Goal: Entertainment & Leisure: Consume media (video, audio)

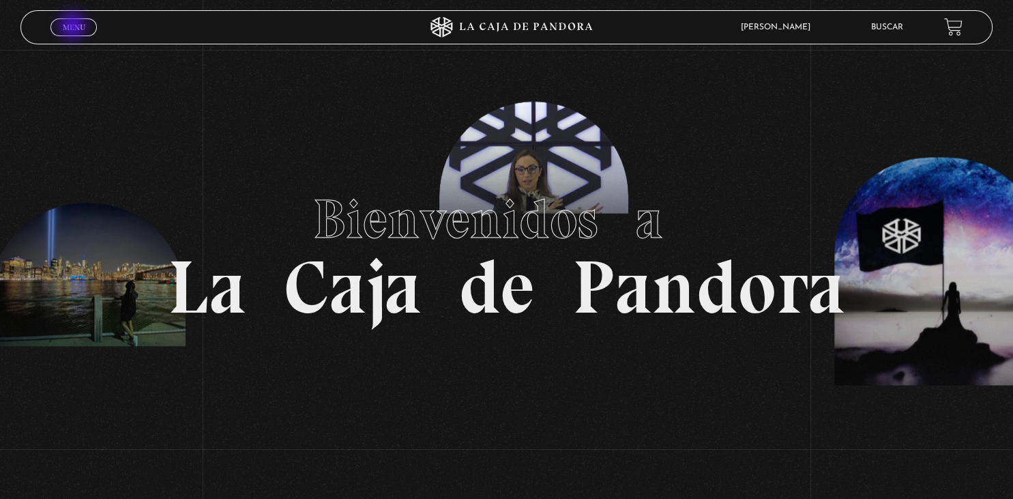
click at [75, 26] on span "Menu" at bounding box center [74, 27] width 23 height 8
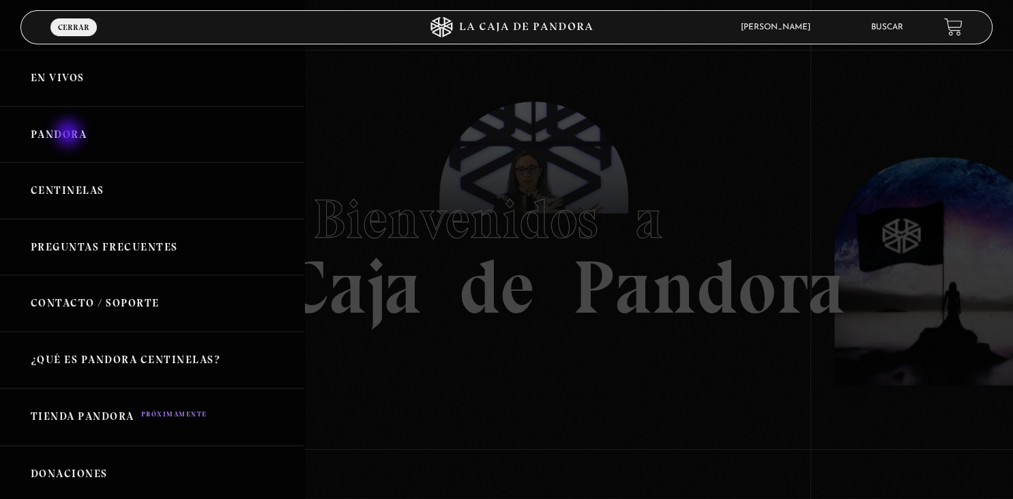
click at [70, 134] on link "Pandora" at bounding box center [152, 134] width 304 height 57
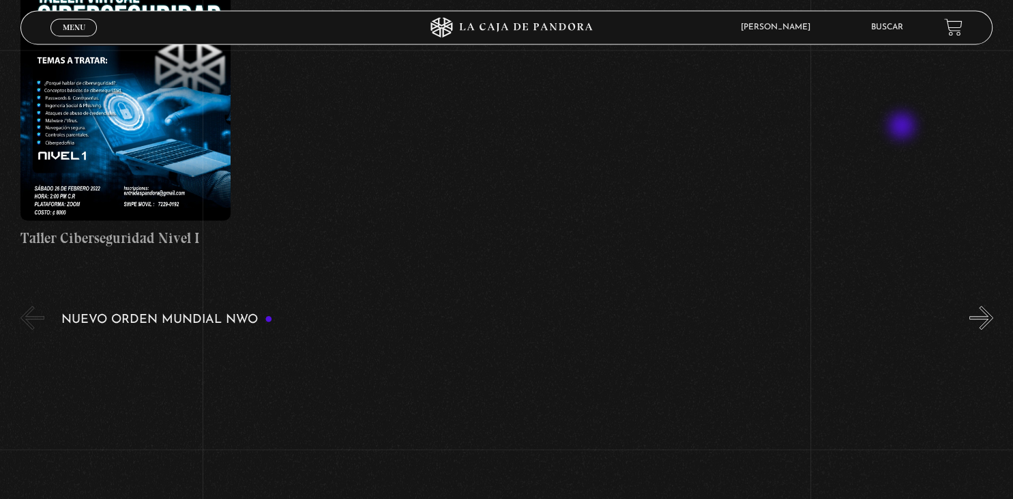
scroll to position [881, 0]
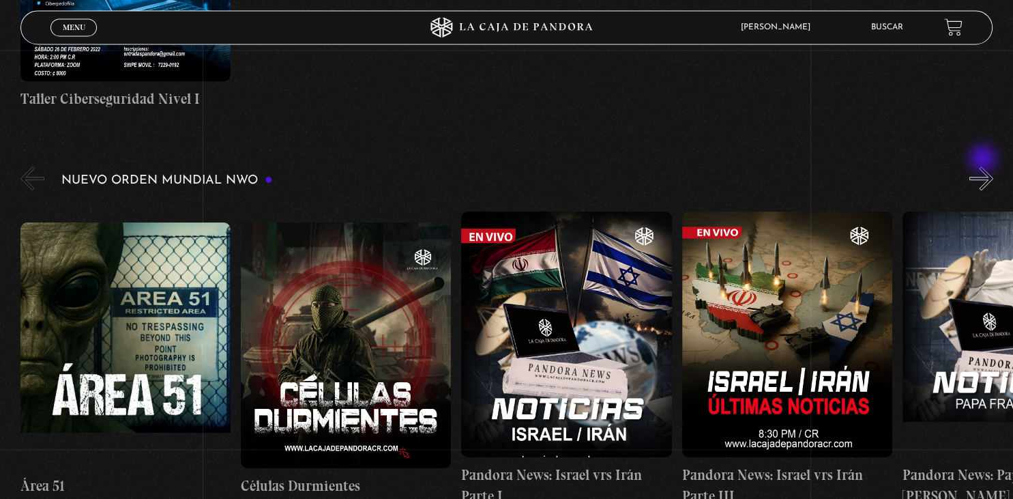
click at [984, 166] on button "»" at bounding box center [981, 178] width 24 height 24
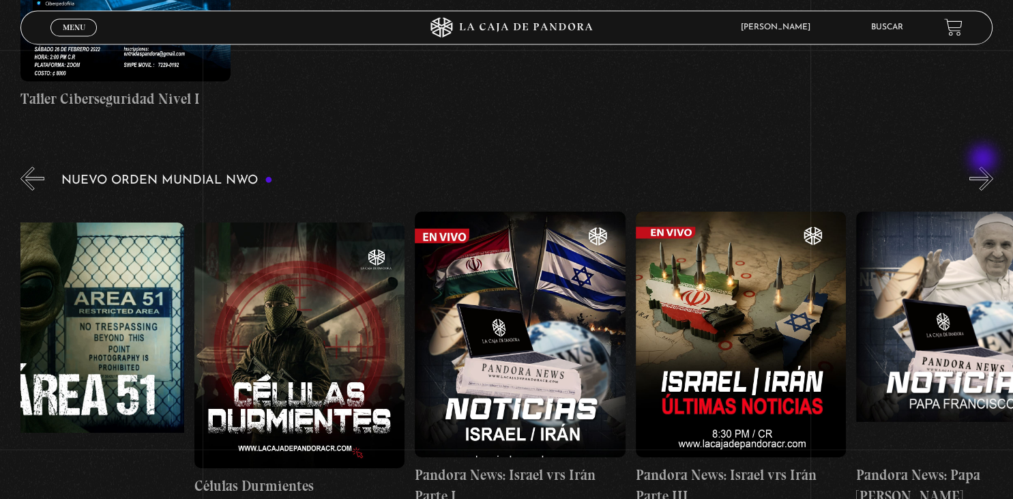
click at [984, 166] on button "»" at bounding box center [981, 178] width 24 height 24
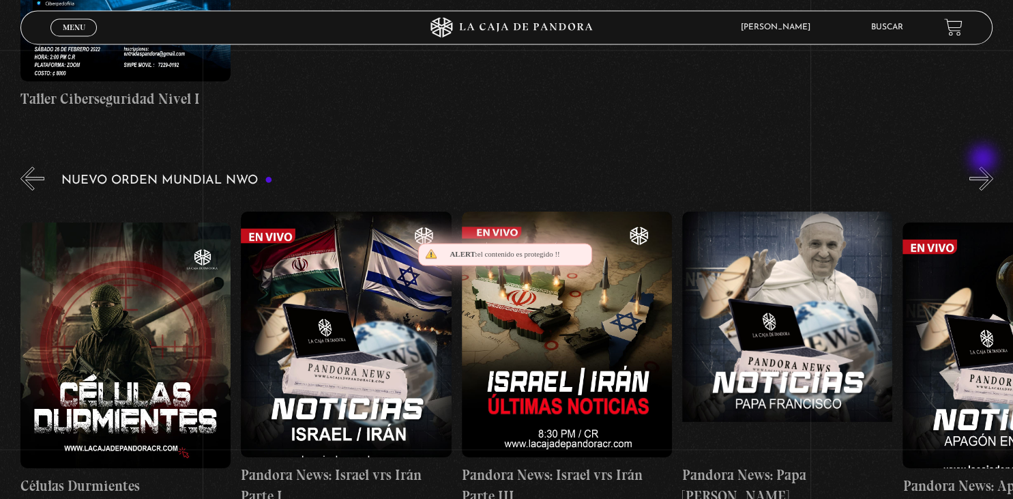
click at [984, 166] on button "»" at bounding box center [981, 178] width 24 height 24
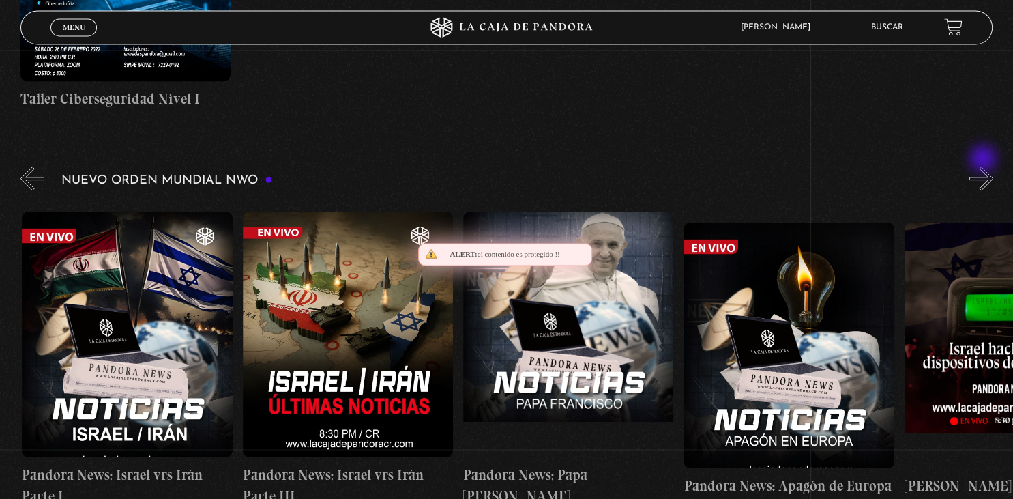
click at [984, 166] on button "»" at bounding box center [981, 178] width 24 height 24
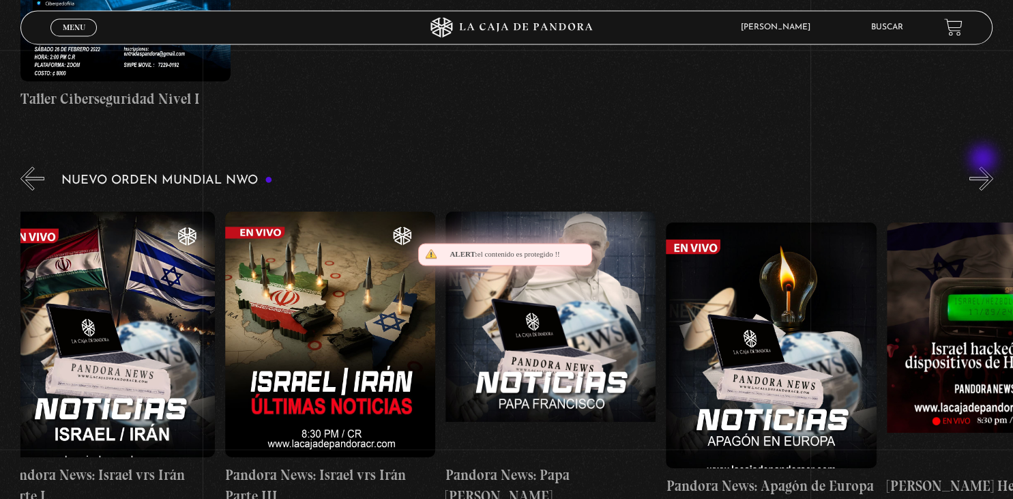
click at [984, 166] on button "»" at bounding box center [981, 178] width 24 height 24
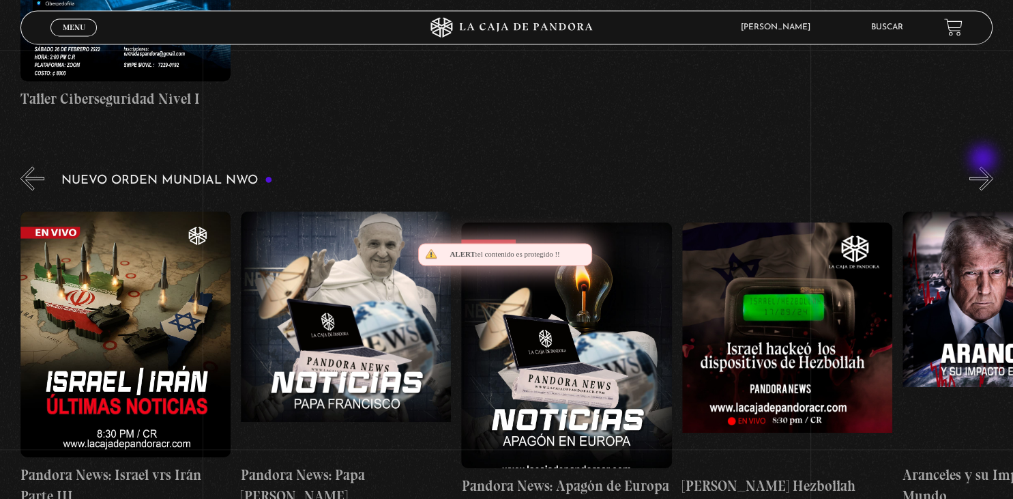
click at [984, 166] on button "»" at bounding box center [981, 178] width 24 height 24
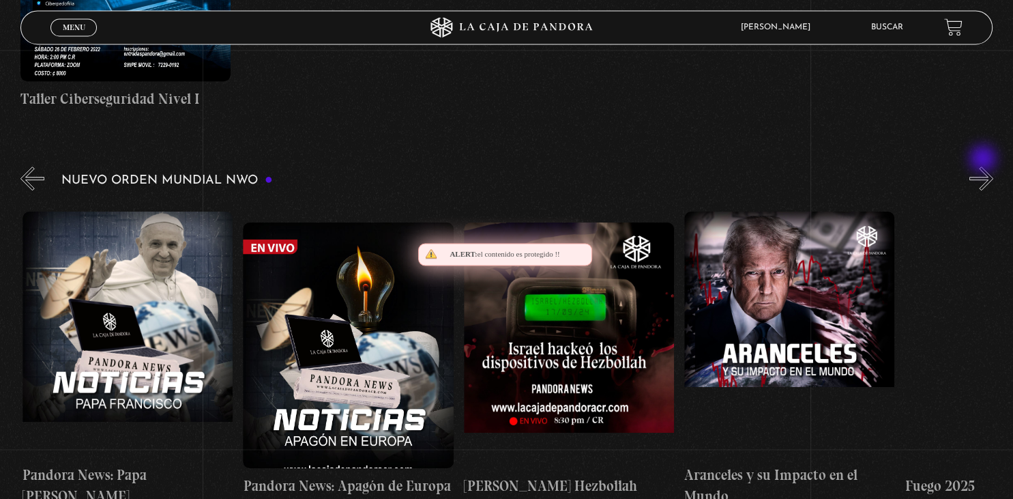
click at [984, 166] on button "»" at bounding box center [981, 178] width 24 height 24
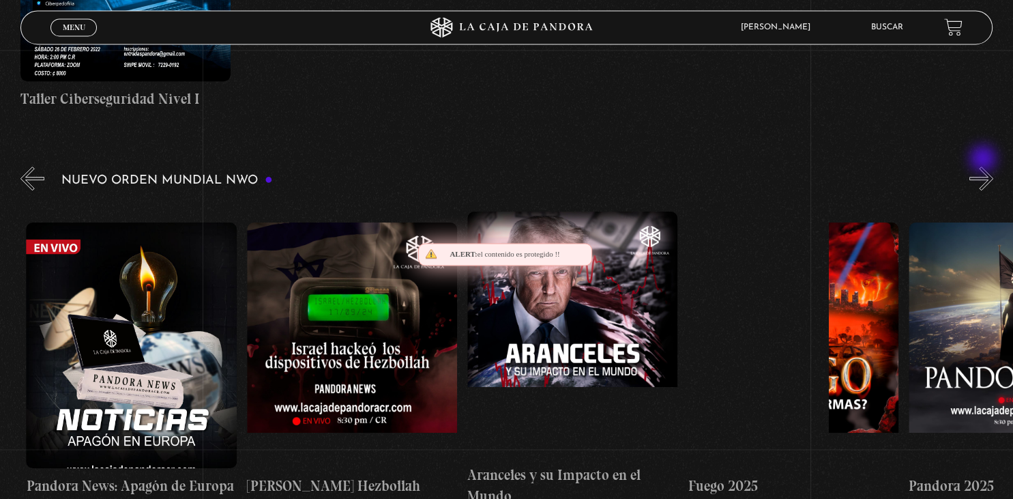
click at [984, 166] on button "»" at bounding box center [981, 178] width 24 height 24
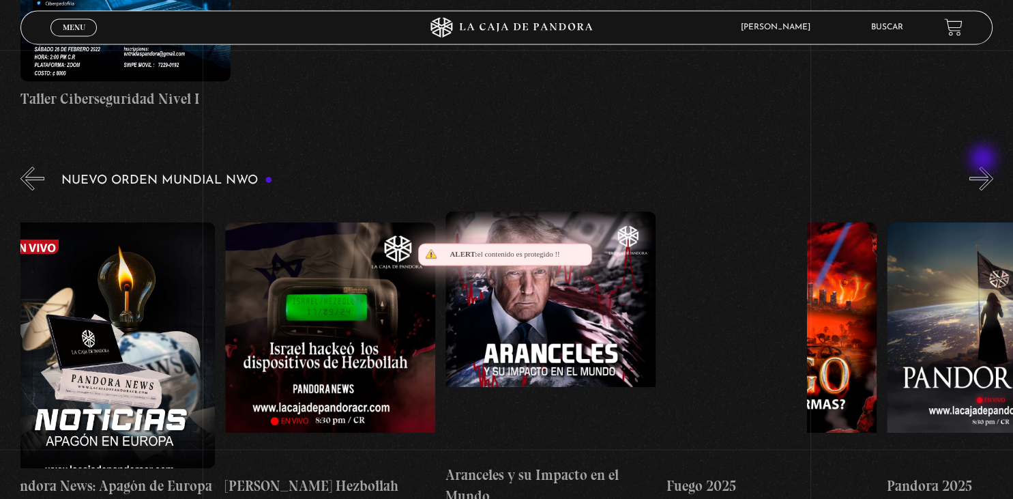
click at [984, 166] on button "»" at bounding box center [981, 178] width 24 height 24
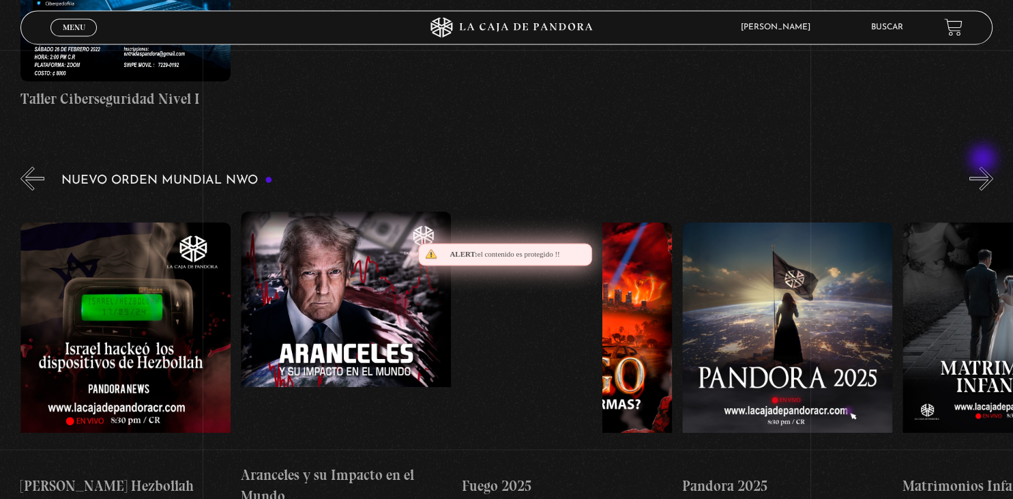
click at [984, 166] on button "»" at bounding box center [981, 178] width 24 height 24
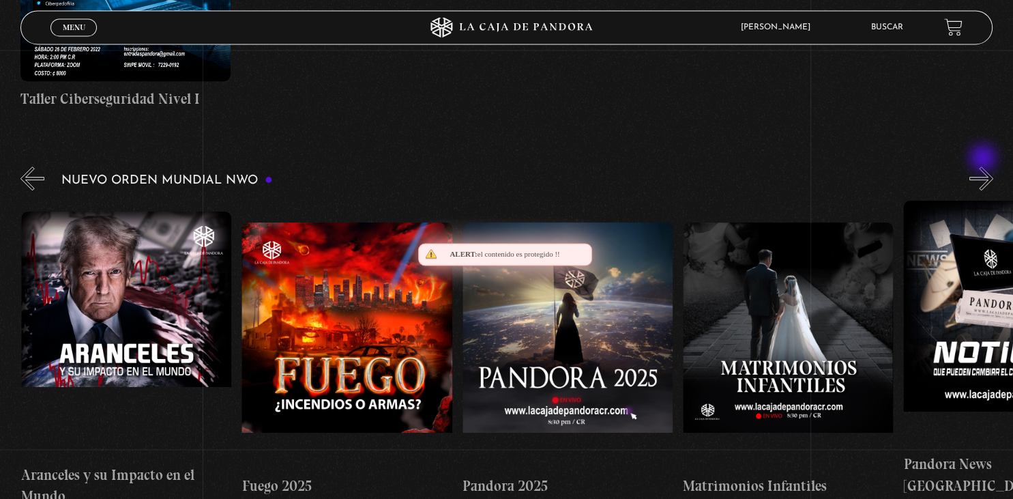
click at [984, 166] on button "»" at bounding box center [981, 178] width 24 height 24
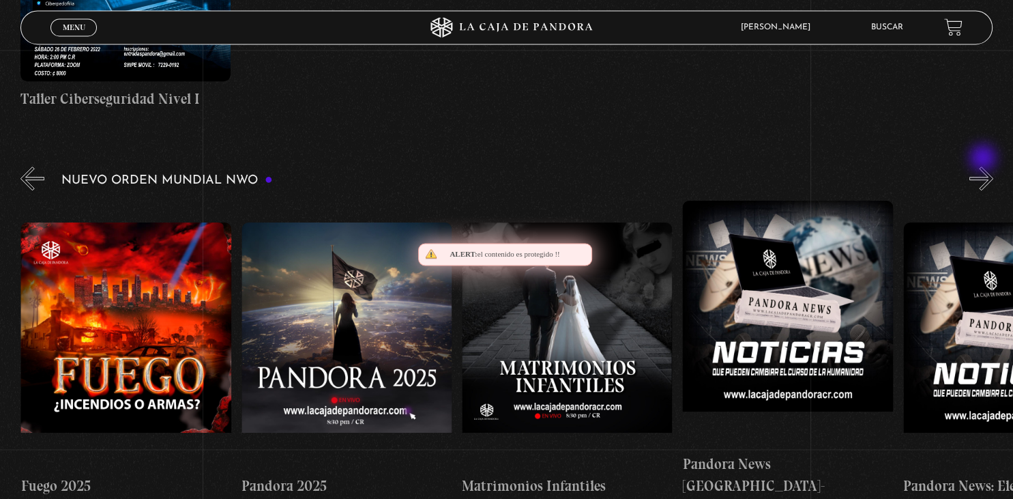
click at [984, 166] on button "»" at bounding box center [981, 178] width 24 height 24
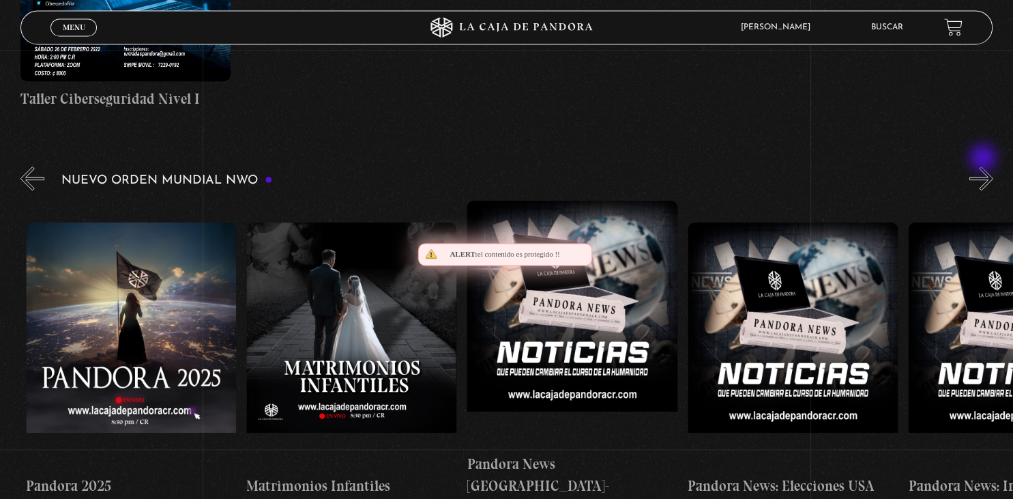
click at [984, 166] on button "»" at bounding box center [981, 178] width 24 height 24
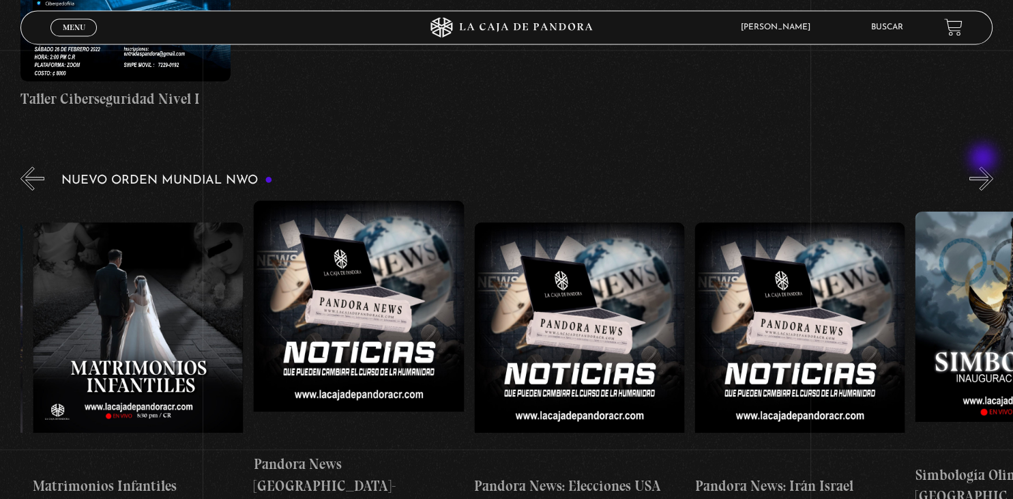
click at [984, 166] on button "»" at bounding box center [981, 178] width 24 height 24
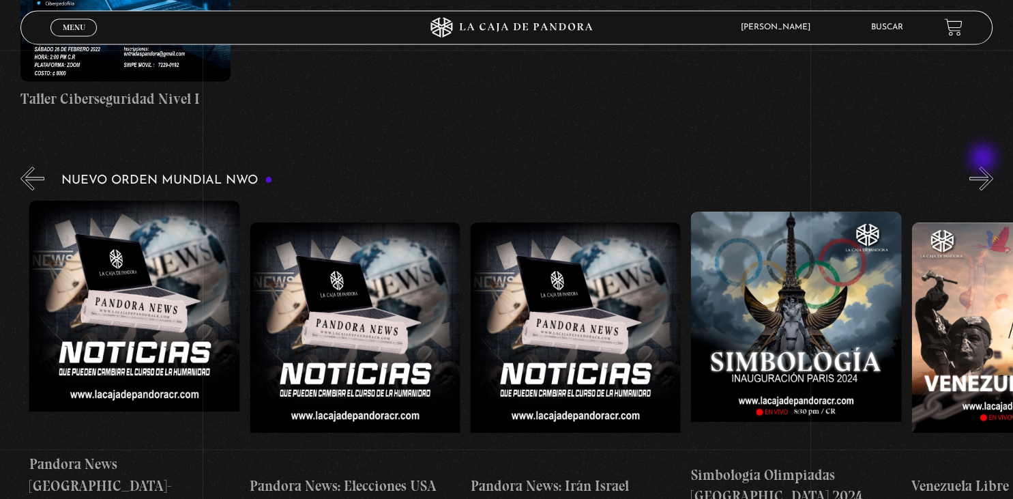
click at [984, 166] on button "»" at bounding box center [981, 178] width 24 height 24
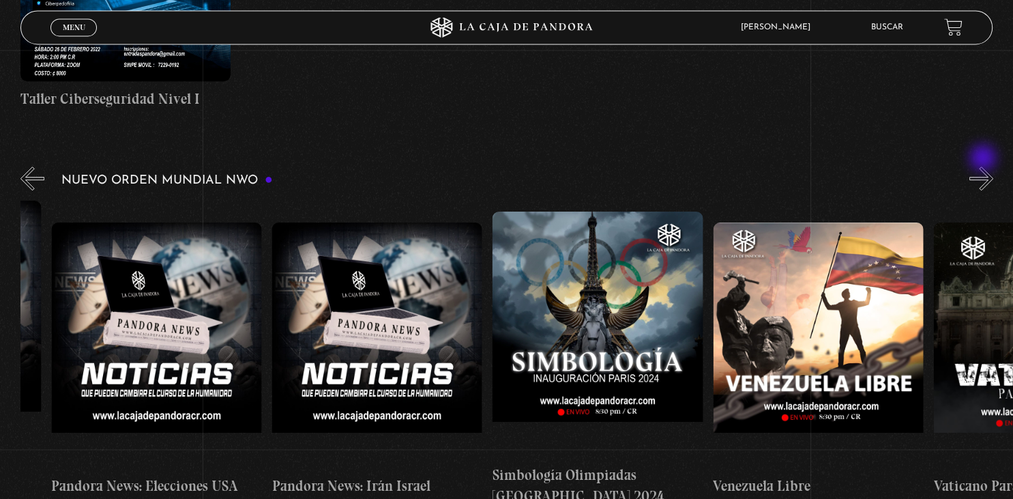
click at [984, 166] on button "»" at bounding box center [981, 178] width 24 height 24
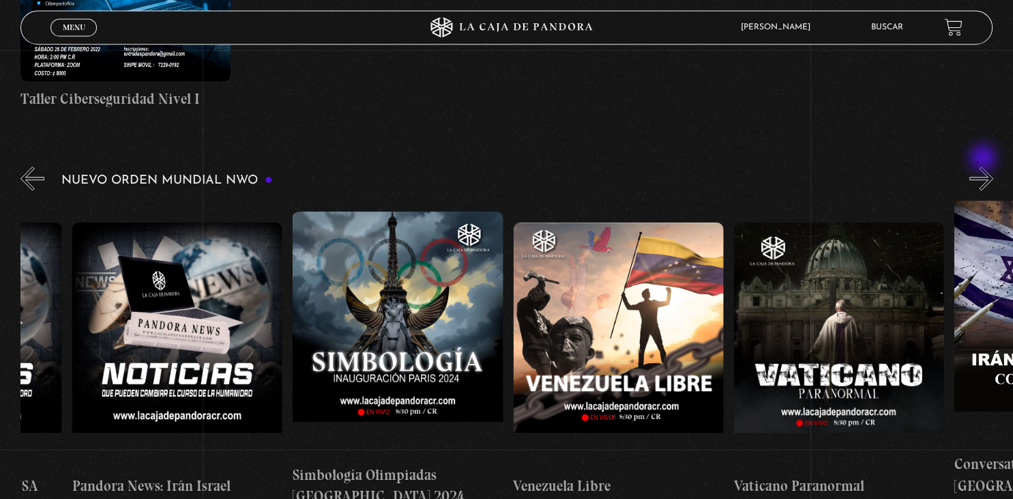
click at [984, 166] on button "»" at bounding box center [981, 178] width 24 height 24
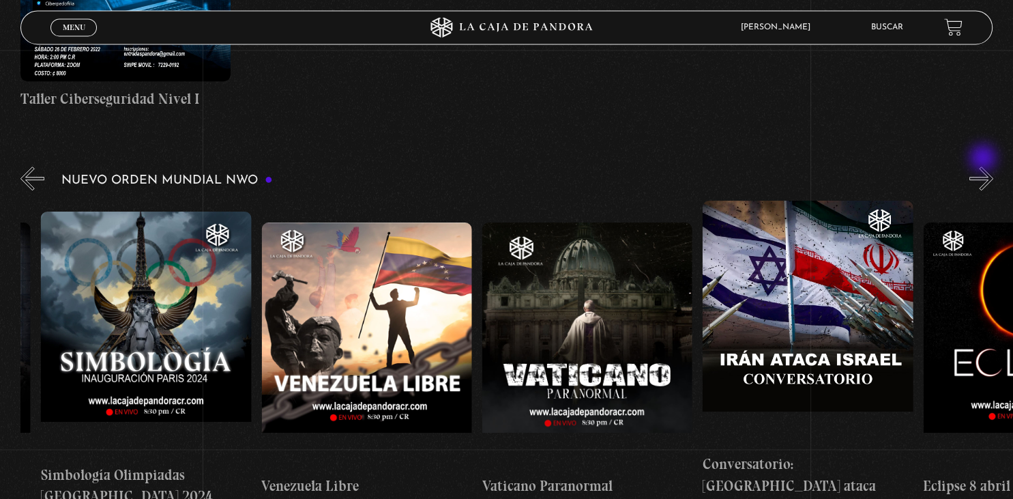
click at [984, 166] on button "»" at bounding box center [981, 178] width 24 height 24
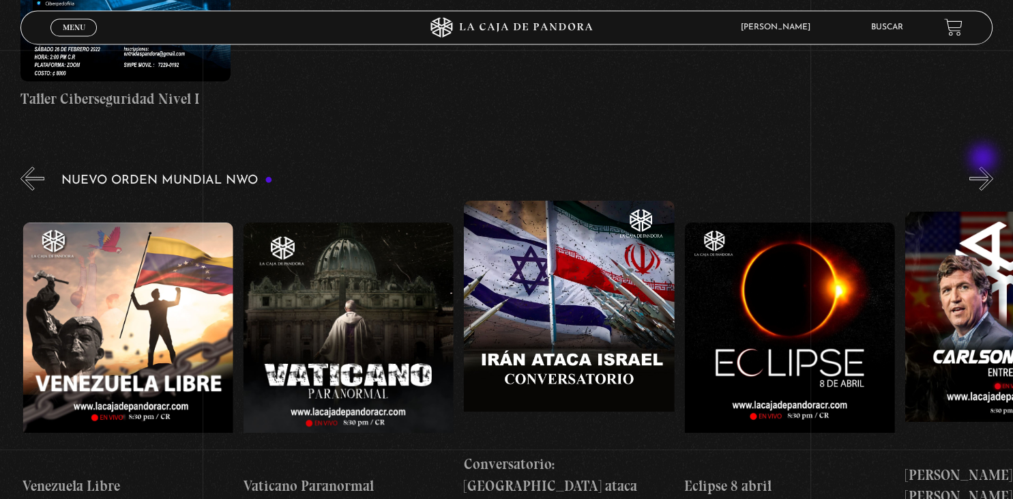
click at [984, 166] on button "»" at bounding box center [981, 178] width 24 height 24
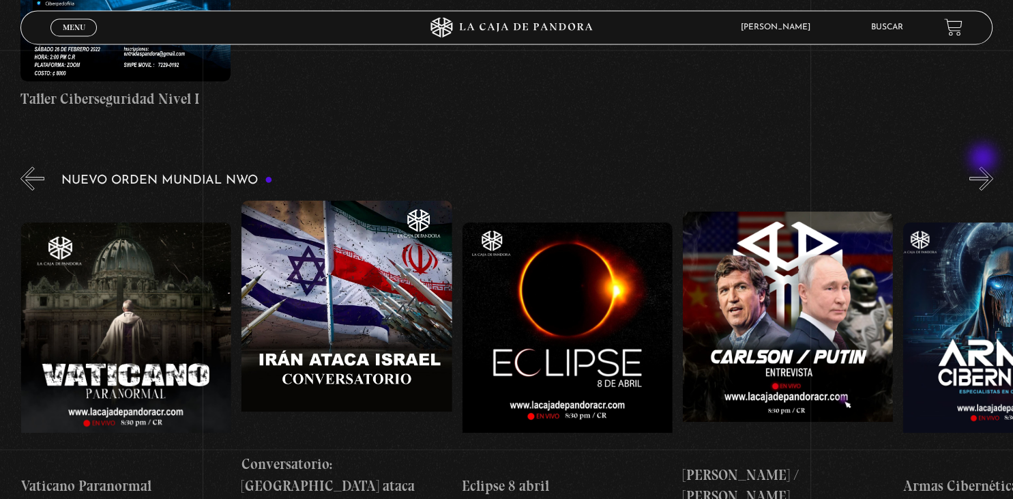
click at [984, 166] on button "»" at bounding box center [981, 178] width 24 height 24
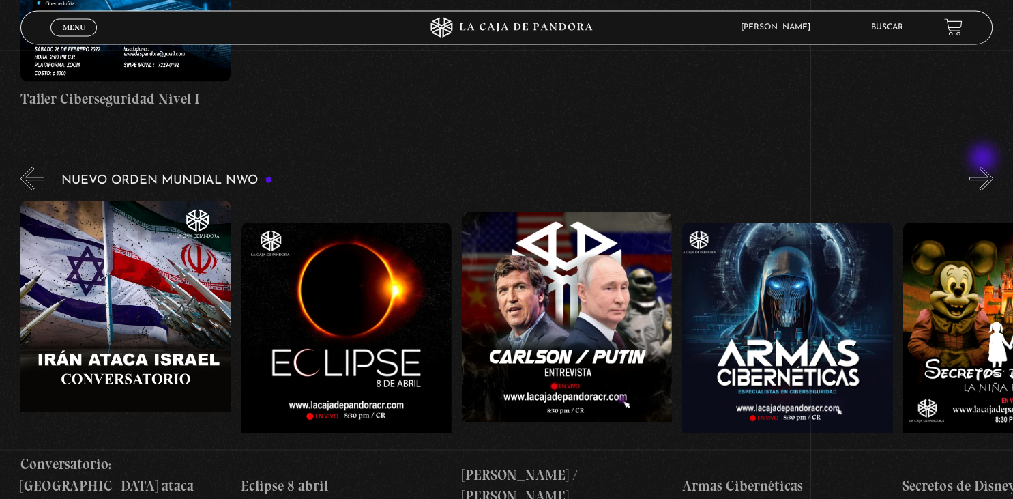
click at [984, 166] on button "»" at bounding box center [981, 178] width 24 height 24
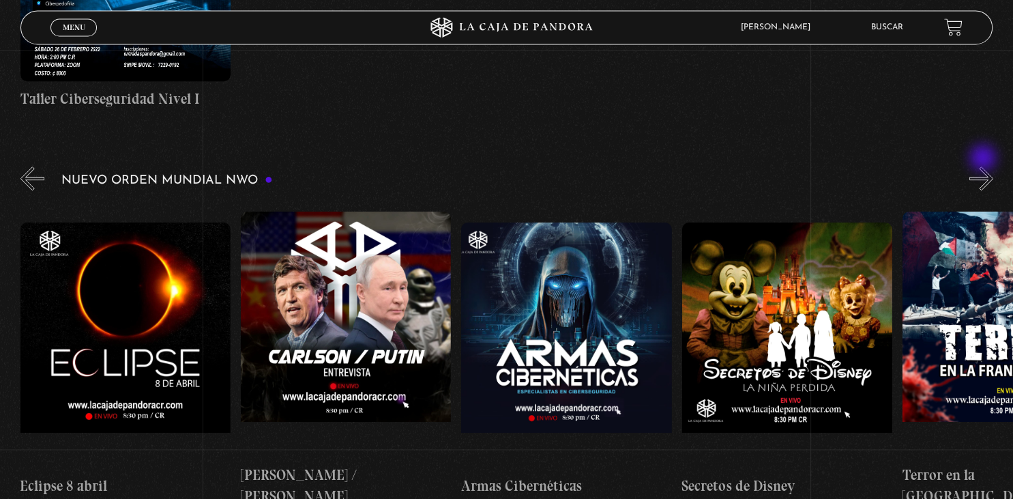
click at [984, 166] on button "»" at bounding box center [981, 178] width 24 height 24
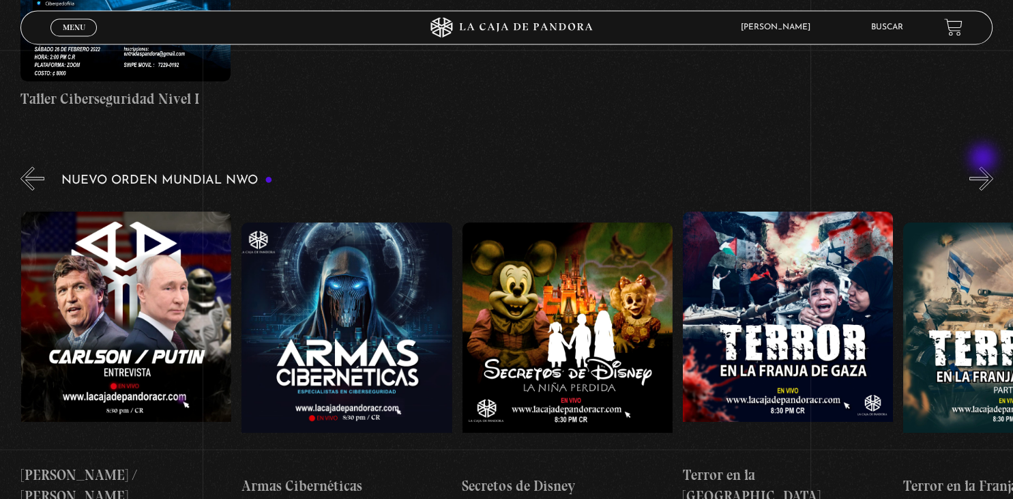
click at [984, 166] on button "»" at bounding box center [981, 178] width 24 height 24
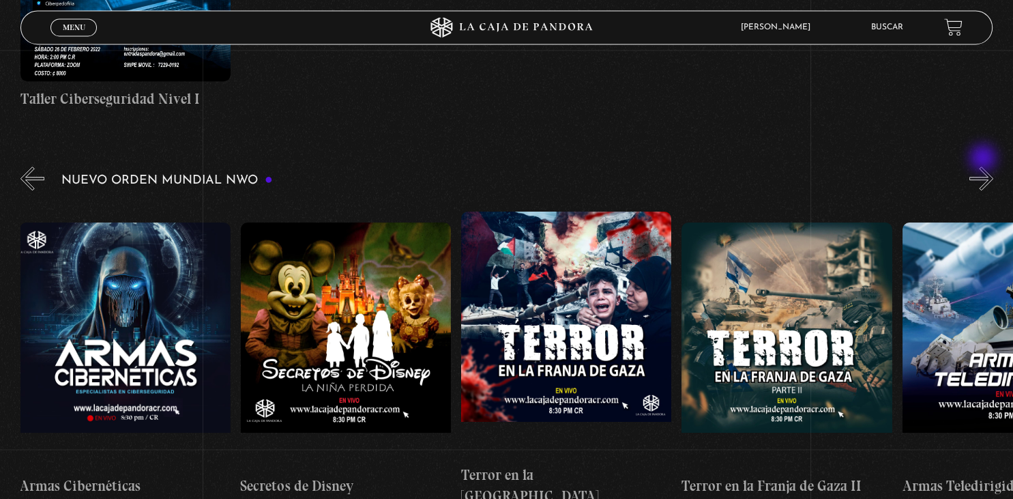
click at [984, 166] on button "»" at bounding box center [981, 178] width 24 height 24
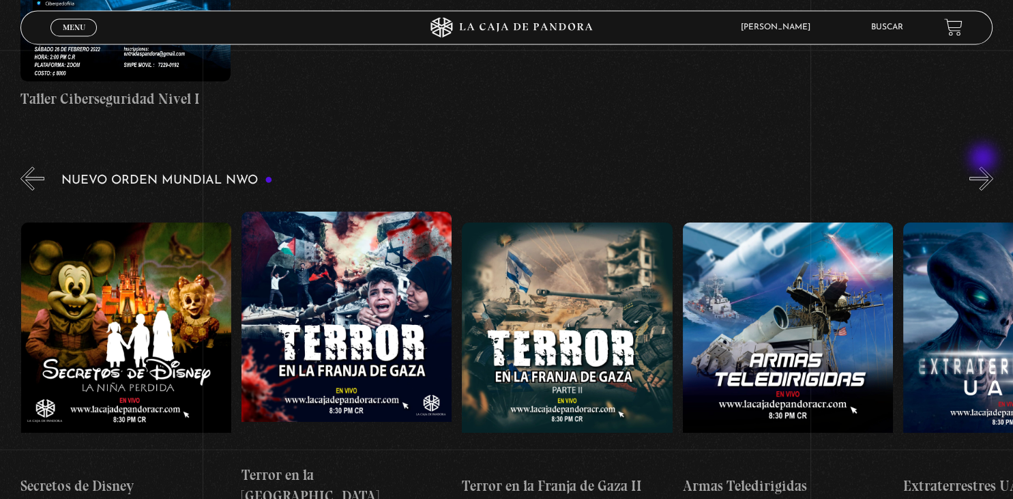
click at [984, 166] on button "»" at bounding box center [981, 178] width 24 height 24
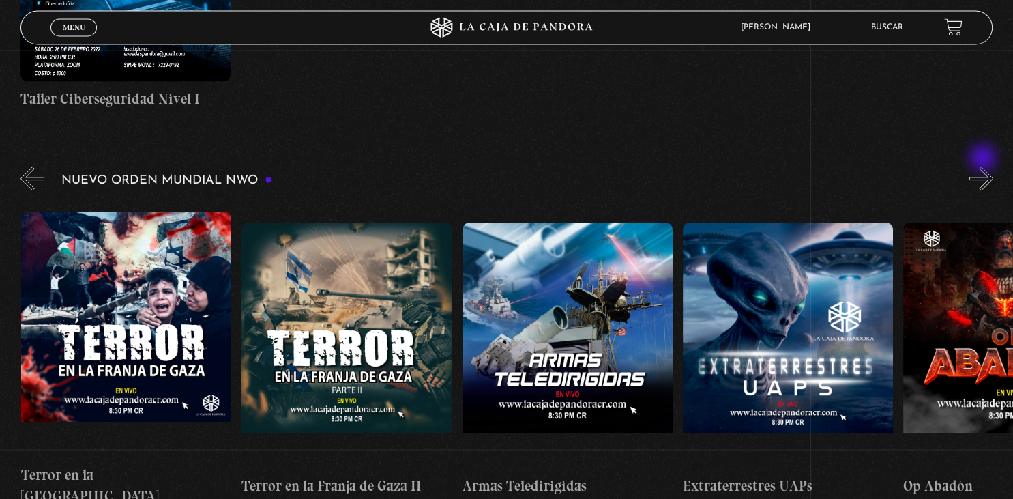
click at [984, 166] on button "»" at bounding box center [981, 178] width 24 height 24
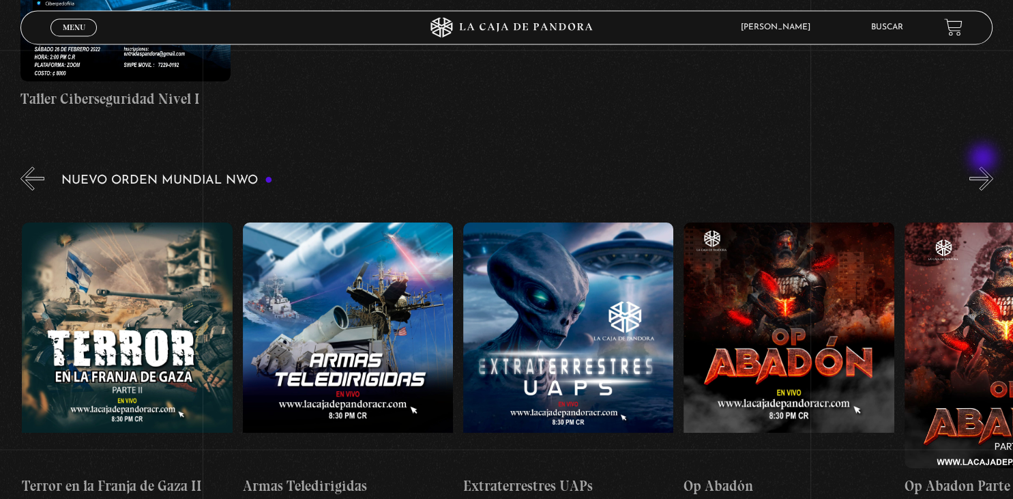
click at [984, 166] on button "»" at bounding box center [981, 178] width 24 height 24
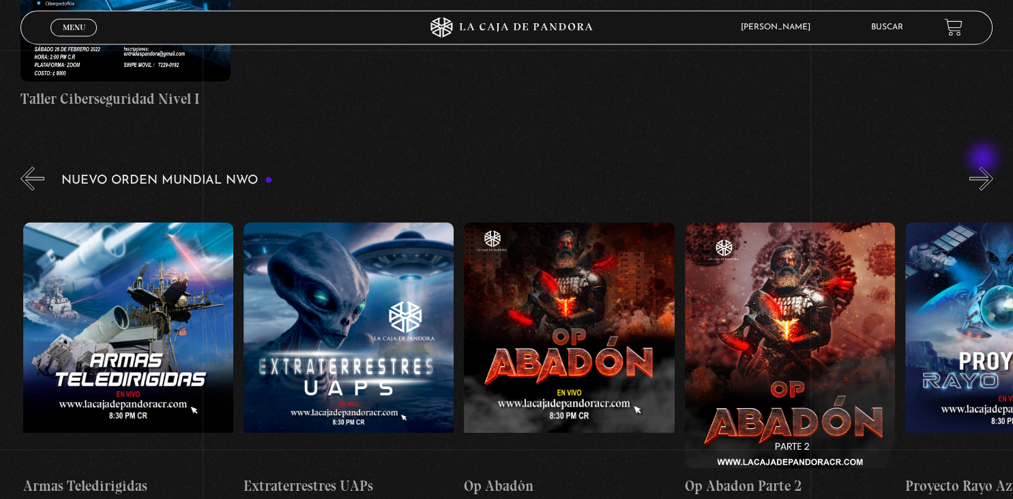
click at [984, 166] on button "»" at bounding box center [981, 178] width 24 height 24
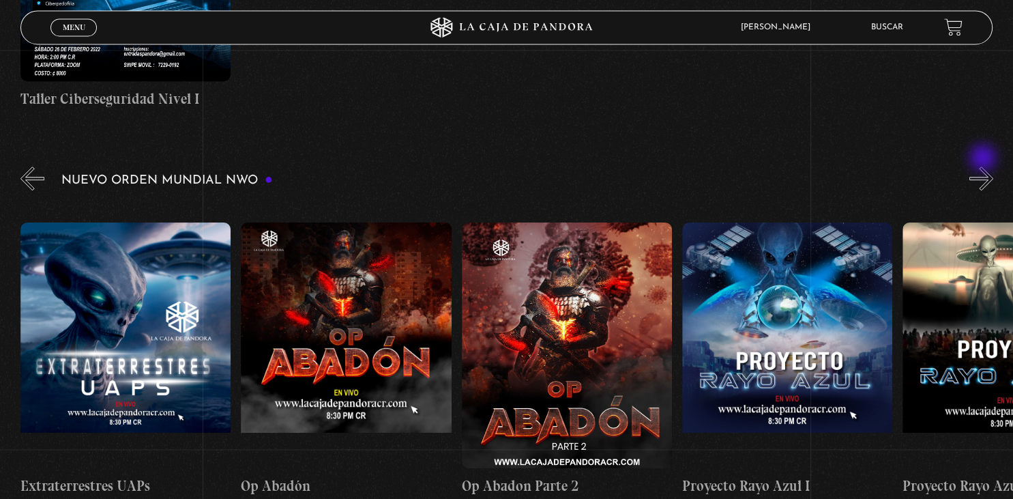
click at [984, 166] on button "»" at bounding box center [981, 178] width 24 height 24
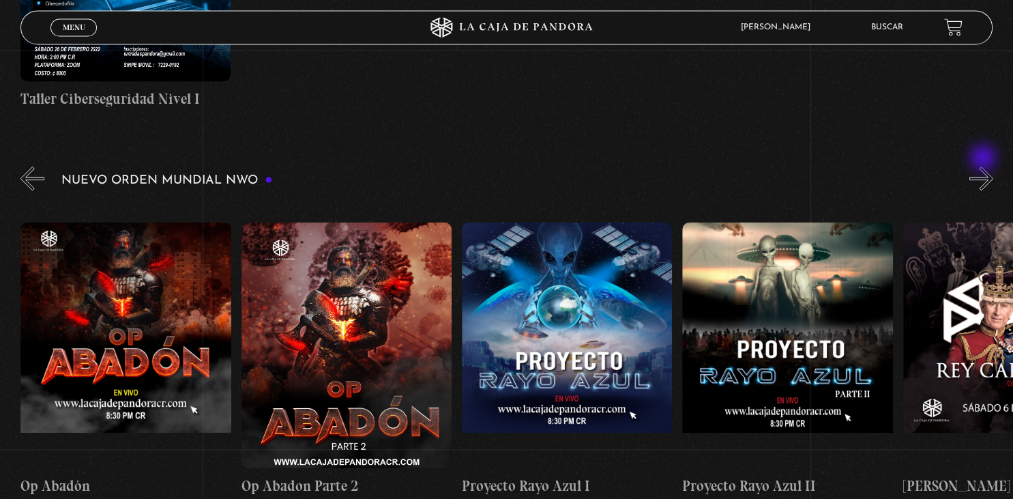
click at [984, 166] on button "»" at bounding box center [981, 178] width 24 height 24
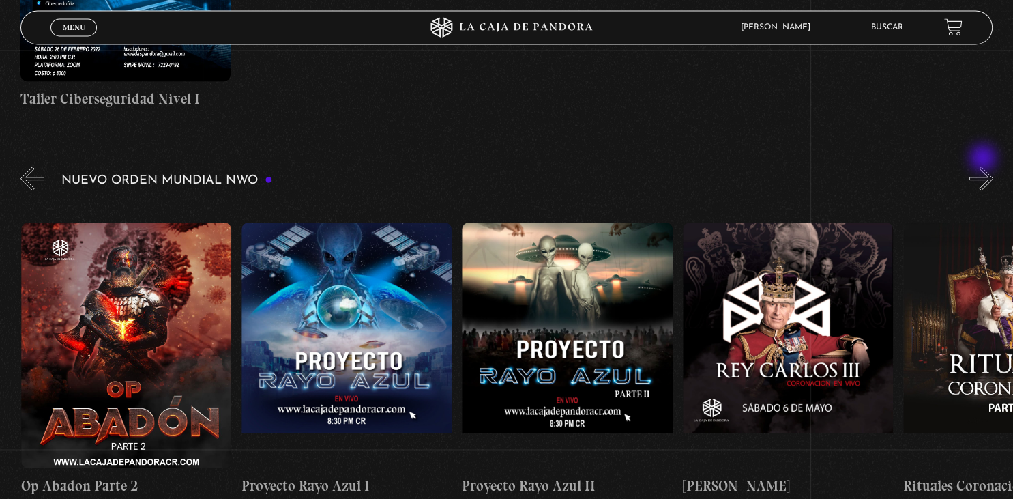
click at [984, 166] on button "»" at bounding box center [981, 178] width 24 height 24
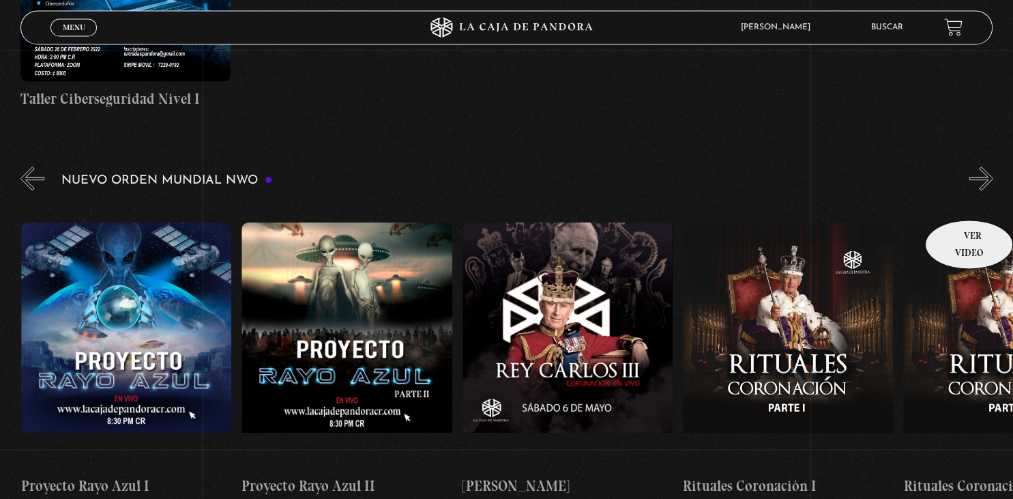
scroll to position [0, 6175]
click at [986, 166] on button "»" at bounding box center [981, 178] width 24 height 24
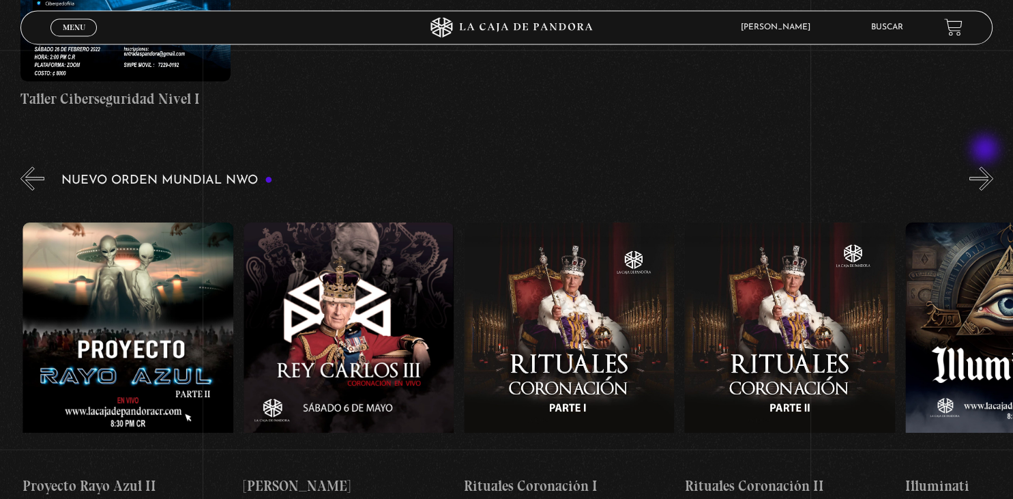
click at [986, 166] on button "»" at bounding box center [981, 178] width 24 height 24
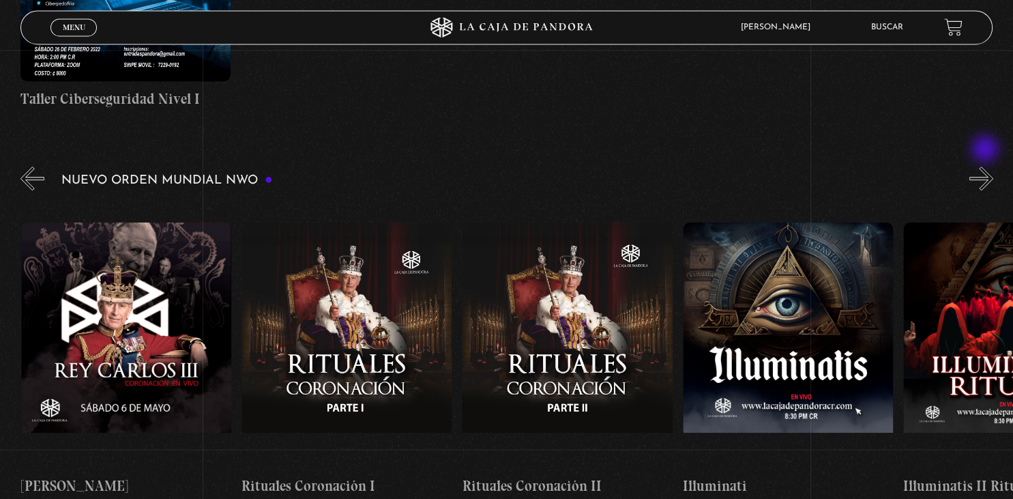
click at [986, 166] on button "»" at bounding box center [981, 178] width 24 height 24
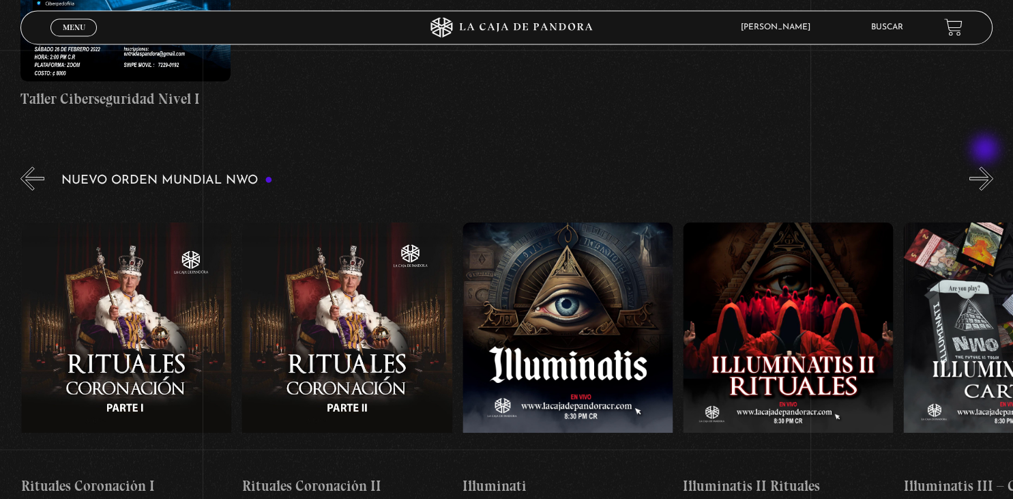
scroll to position [0, 6836]
click at [984, 166] on button "»" at bounding box center [981, 178] width 24 height 24
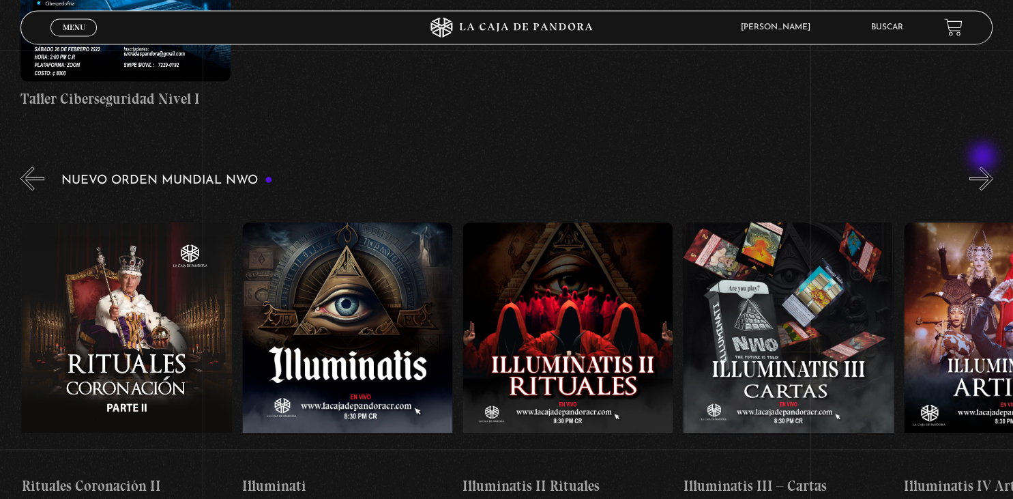
click at [984, 166] on button "»" at bounding box center [981, 178] width 24 height 24
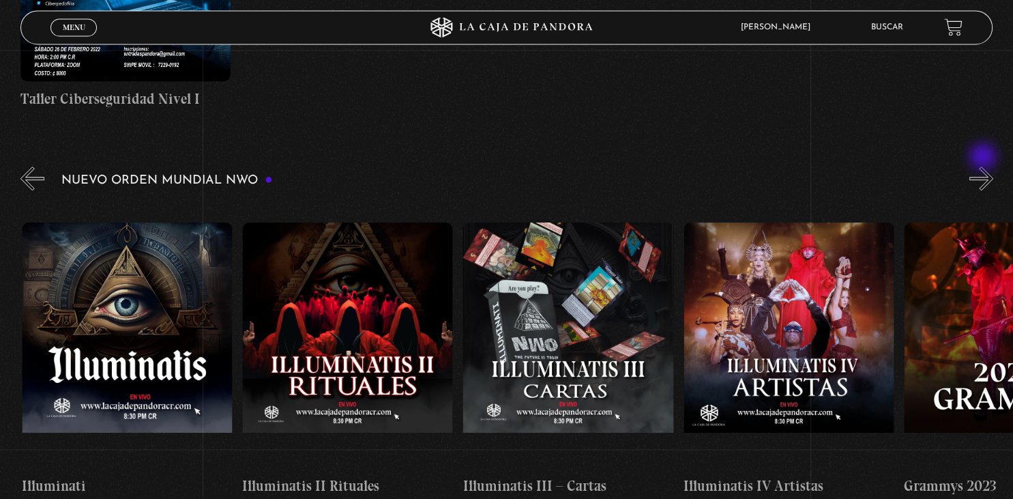
click at [984, 166] on button "»" at bounding box center [981, 178] width 24 height 24
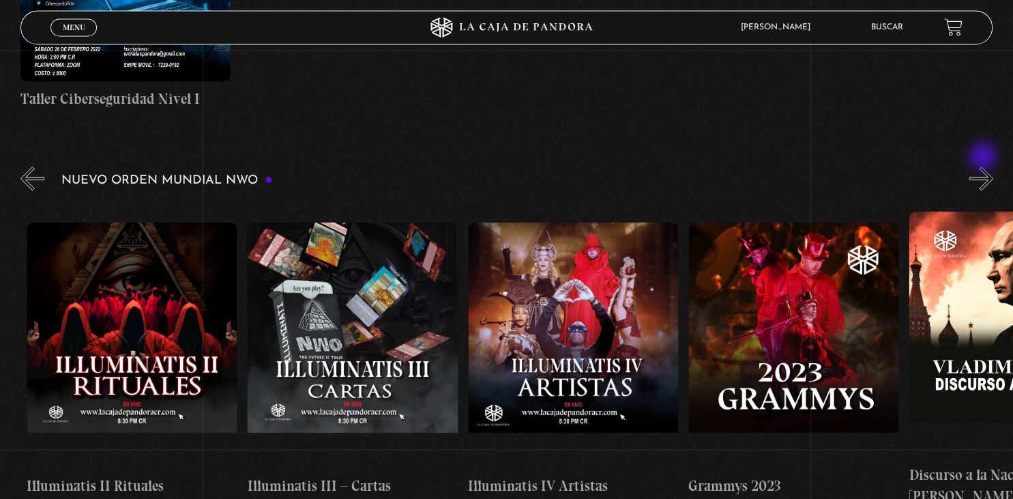
click at [984, 166] on button "»" at bounding box center [981, 178] width 24 height 24
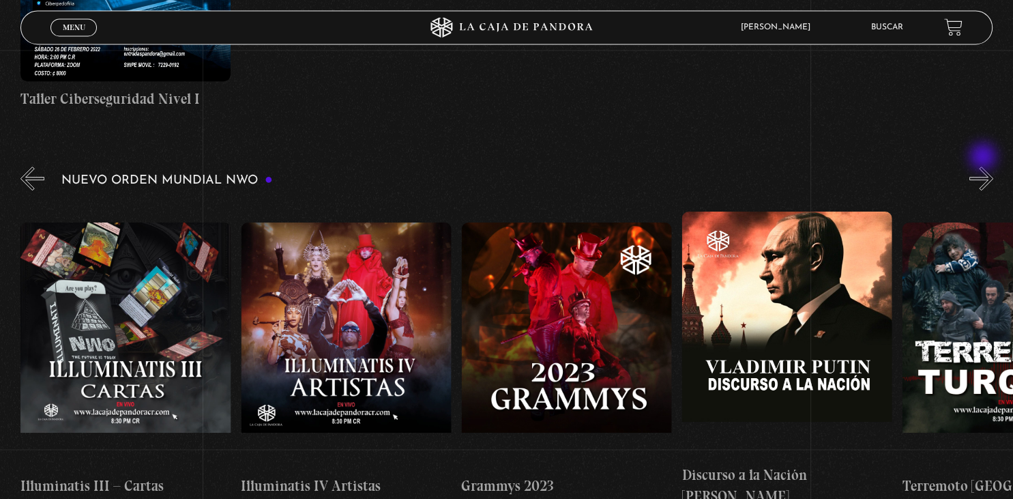
click at [984, 166] on button "»" at bounding box center [981, 178] width 24 height 24
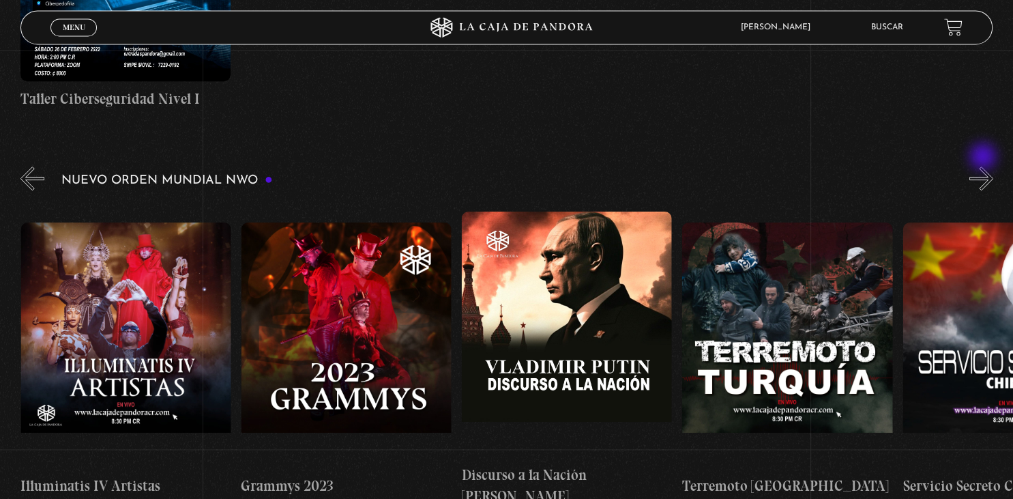
click at [984, 166] on button "»" at bounding box center [981, 178] width 24 height 24
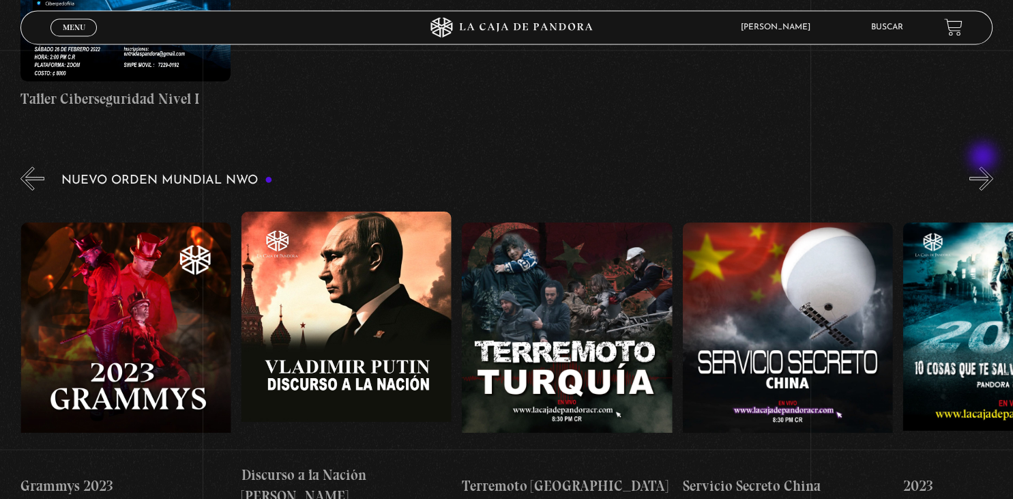
click at [984, 166] on button "»" at bounding box center [981, 178] width 24 height 24
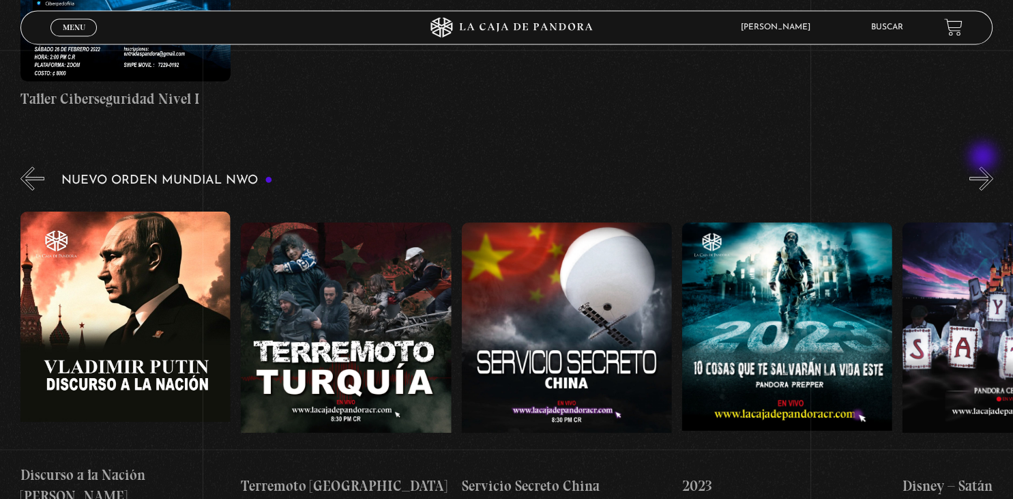
click at [984, 166] on button "»" at bounding box center [981, 178] width 24 height 24
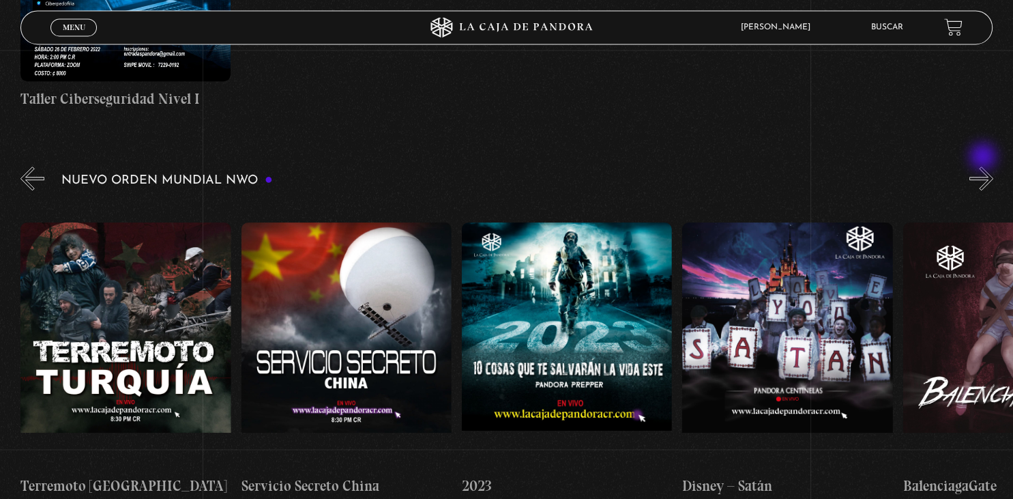
click at [984, 166] on button "»" at bounding box center [981, 178] width 24 height 24
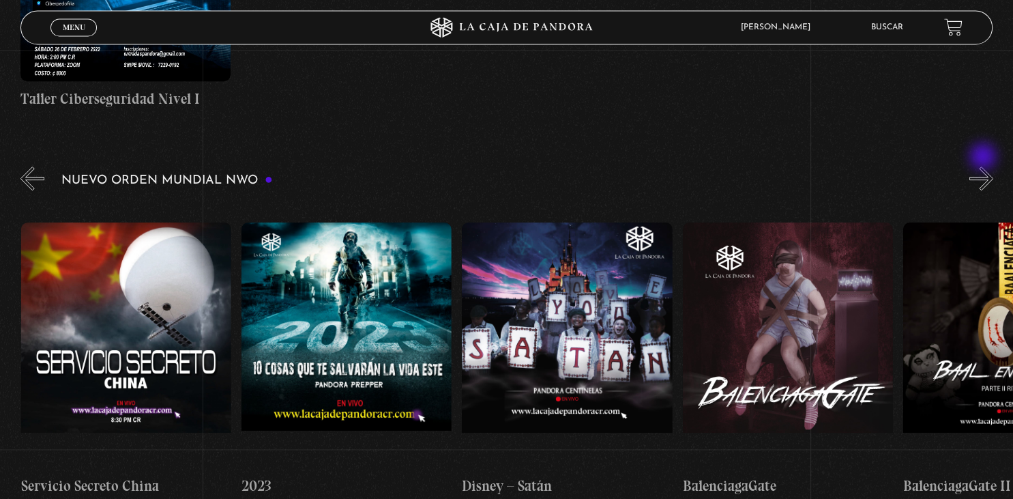
scroll to position [0, 8821]
click at [984, 166] on button "»" at bounding box center [981, 178] width 24 height 24
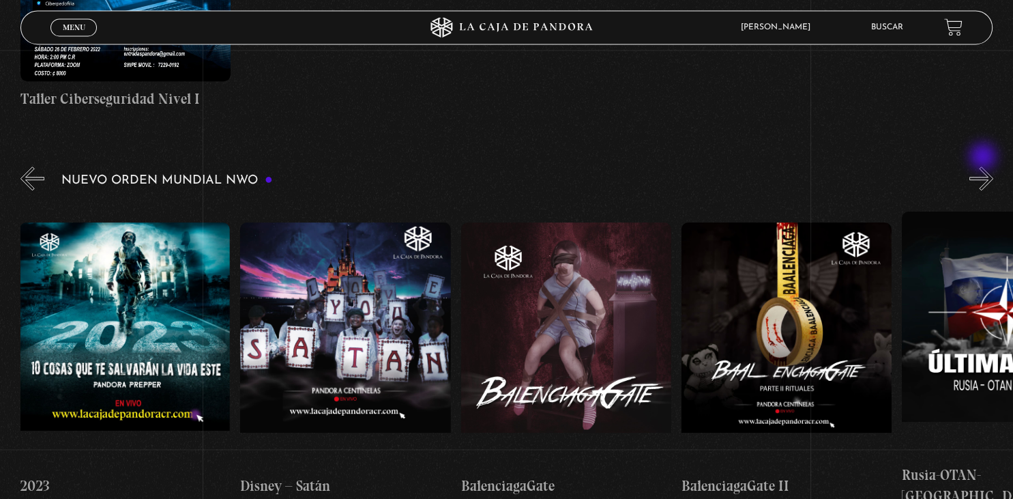
click at [984, 166] on button "»" at bounding box center [981, 178] width 24 height 24
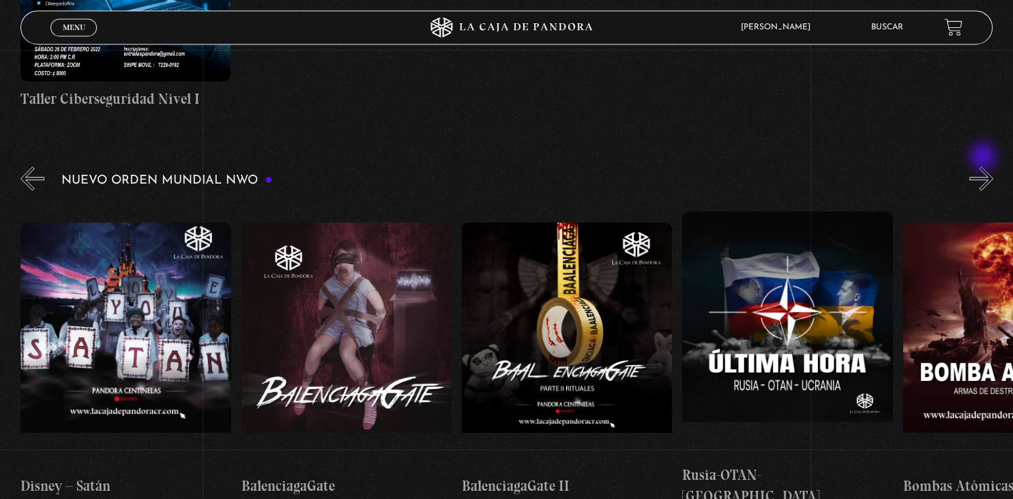
click at [984, 166] on button "»" at bounding box center [981, 178] width 24 height 24
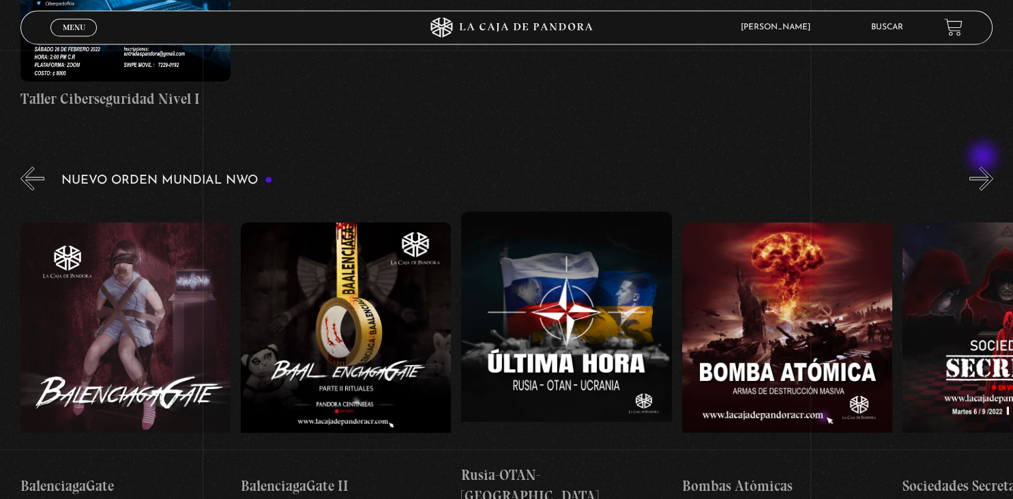
click at [984, 166] on button "»" at bounding box center [981, 178] width 24 height 24
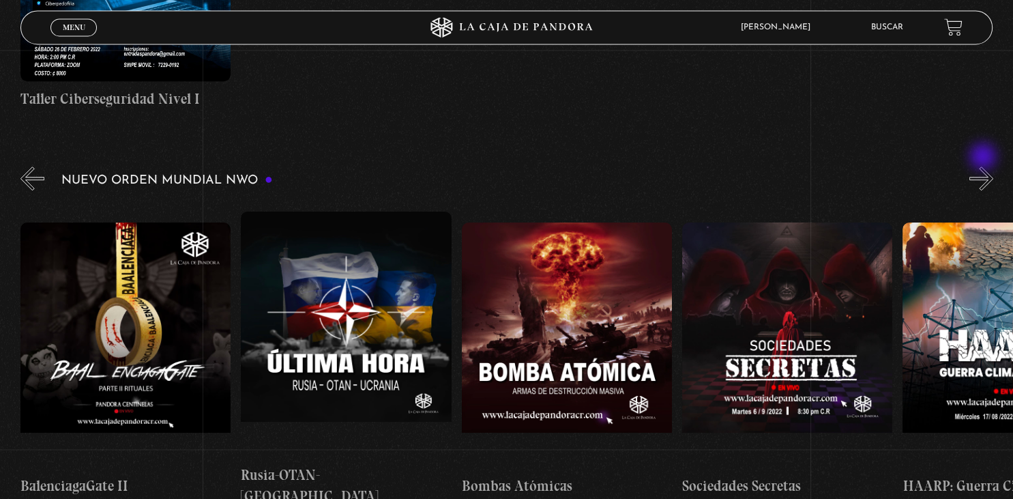
click at [984, 166] on button "»" at bounding box center [981, 178] width 24 height 24
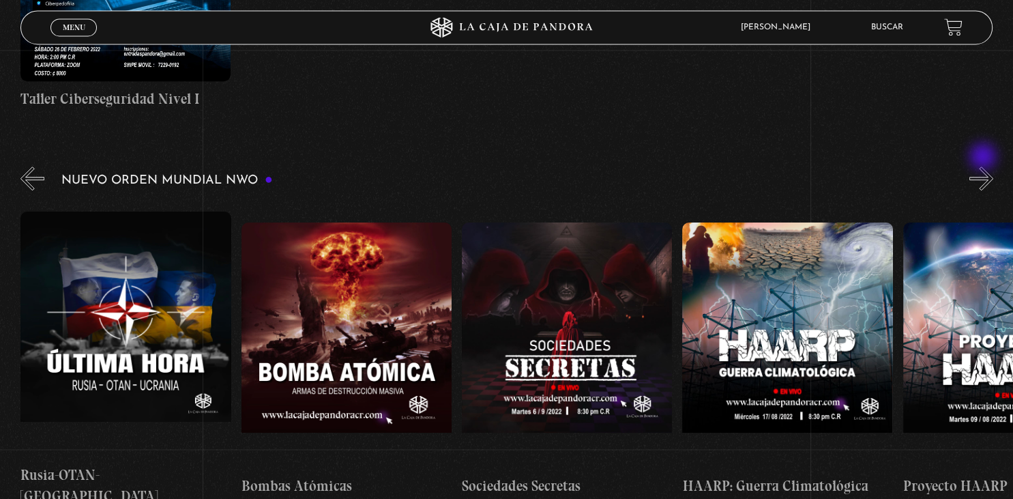
click at [984, 166] on button "»" at bounding box center [981, 178] width 24 height 24
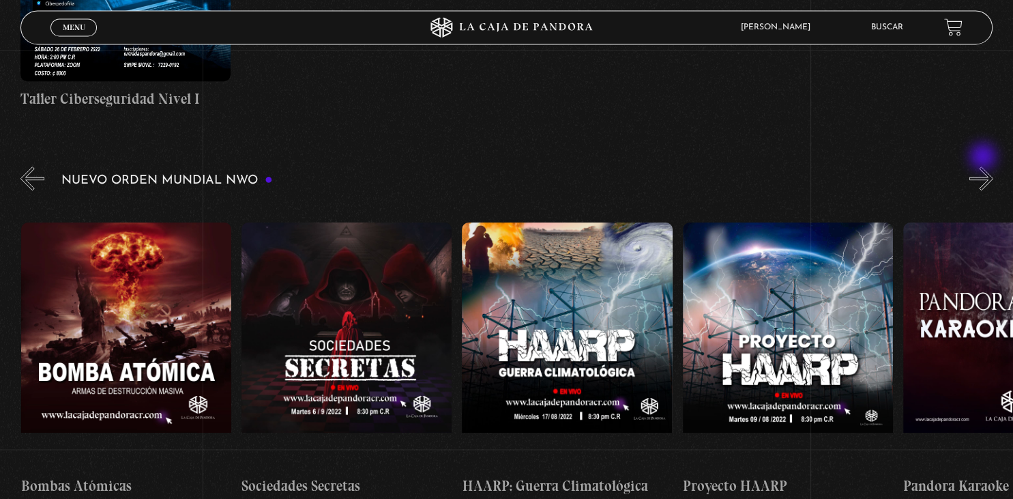
click at [984, 166] on button "»" at bounding box center [981, 178] width 24 height 24
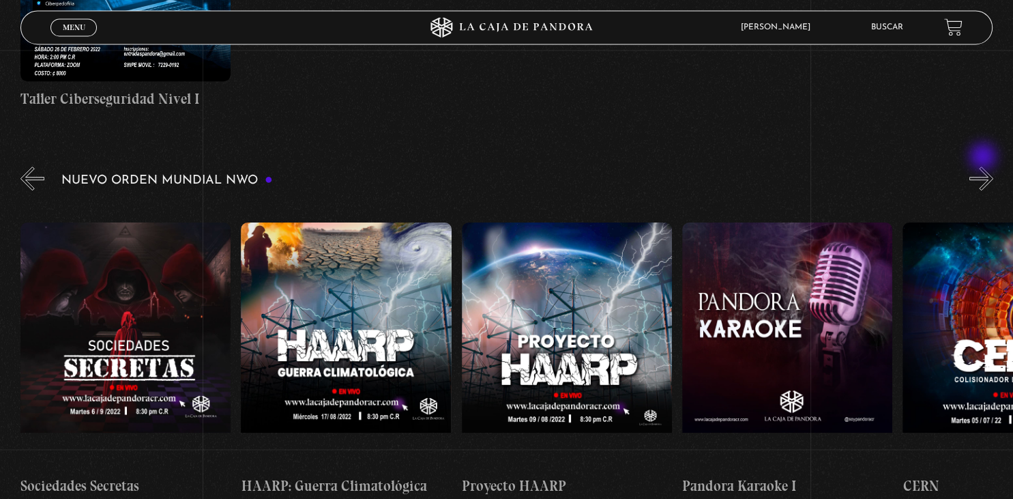
click at [984, 166] on button "»" at bounding box center [981, 178] width 24 height 24
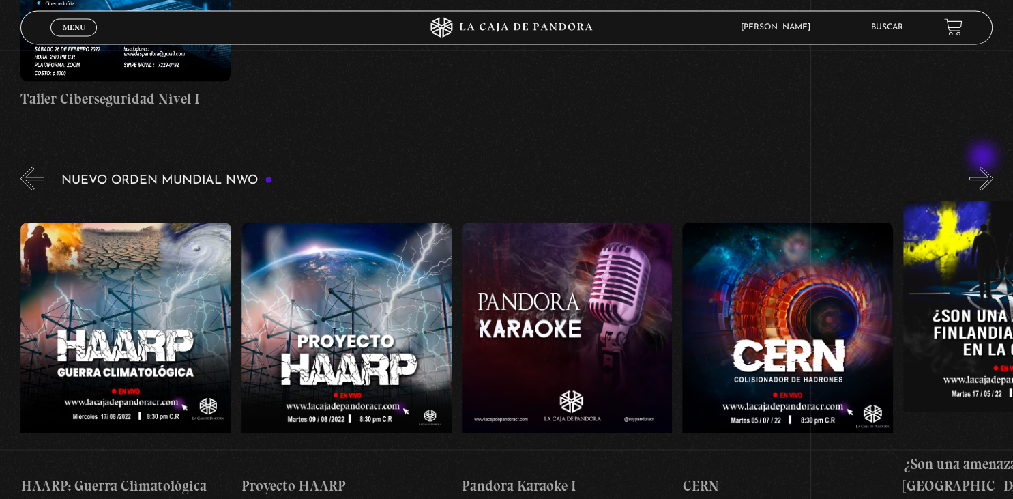
click at [984, 166] on button "»" at bounding box center [981, 178] width 24 height 24
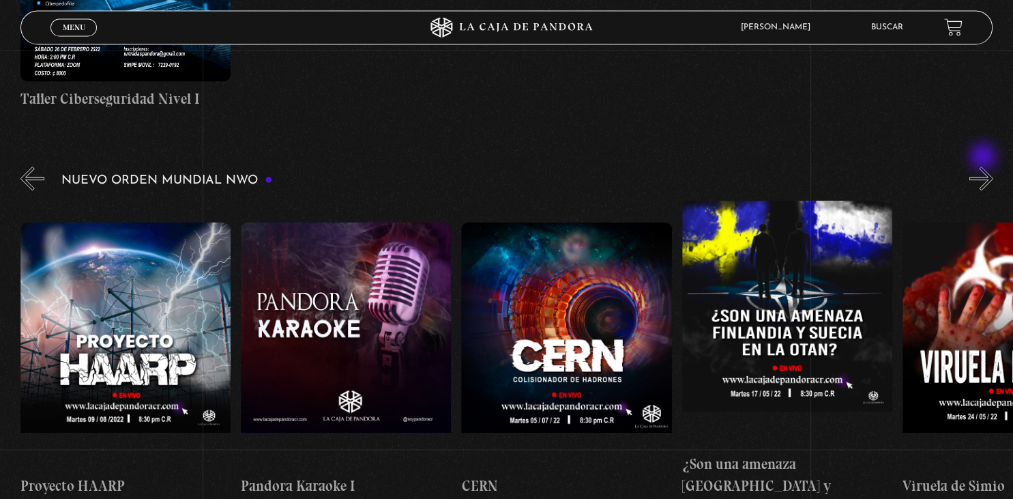
click at [984, 166] on button "»" at bounding box center [981, 178] width 24 height 24
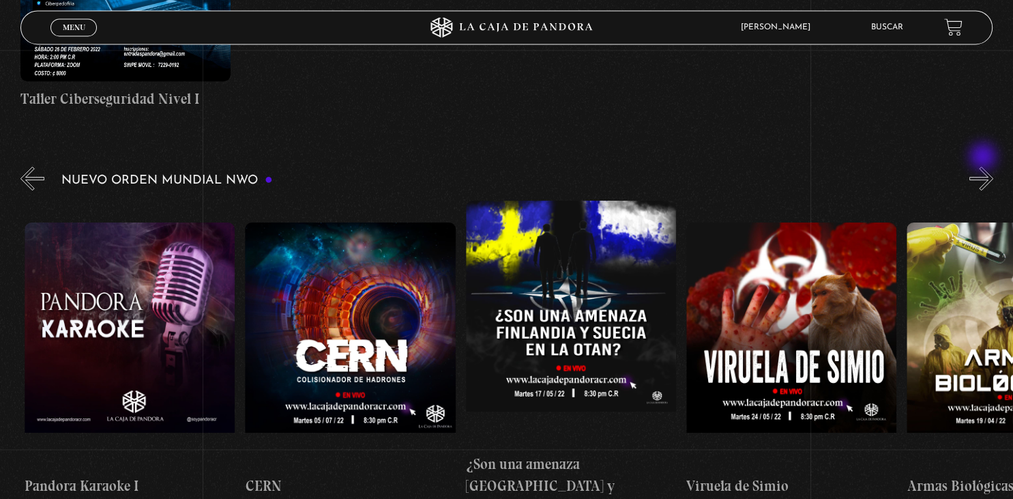
click at [984, 166] on button "»" at bounding box center [981, 178] width 24 height 24
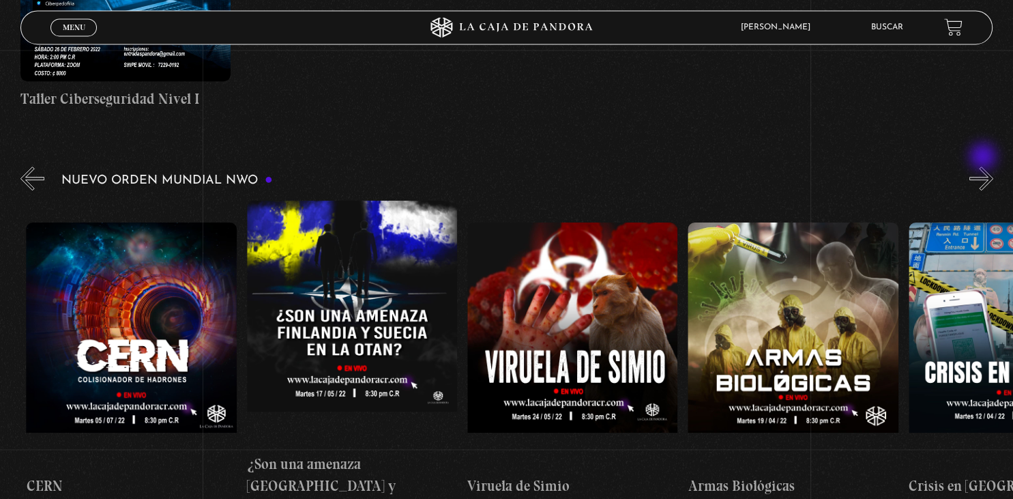
click at [984, 166] on button "»" at bounding box center [981, 178] width 24 height 24
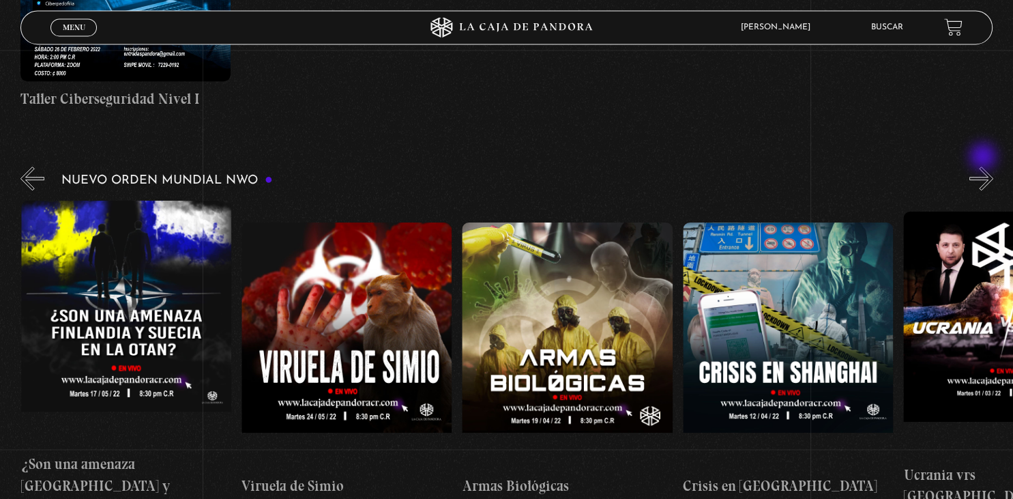
click at [984, 166] on button "»" at bounding box center [981, 178] width 24 height 24
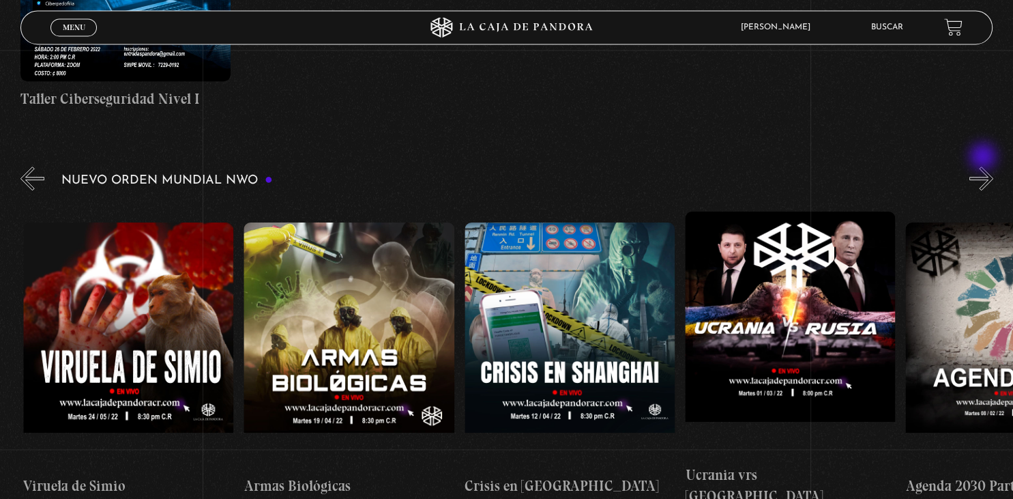
click at [984, 166] on button "»" at bounding box center [981, 178] width 24 height 24
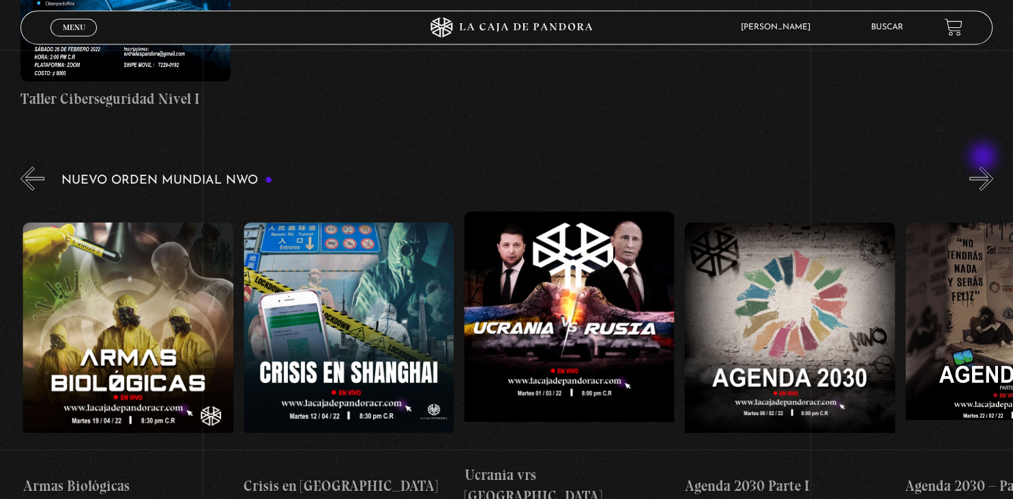
click at [984, 166] on button "»" at bounding box center [981, 178] width 24 height 24
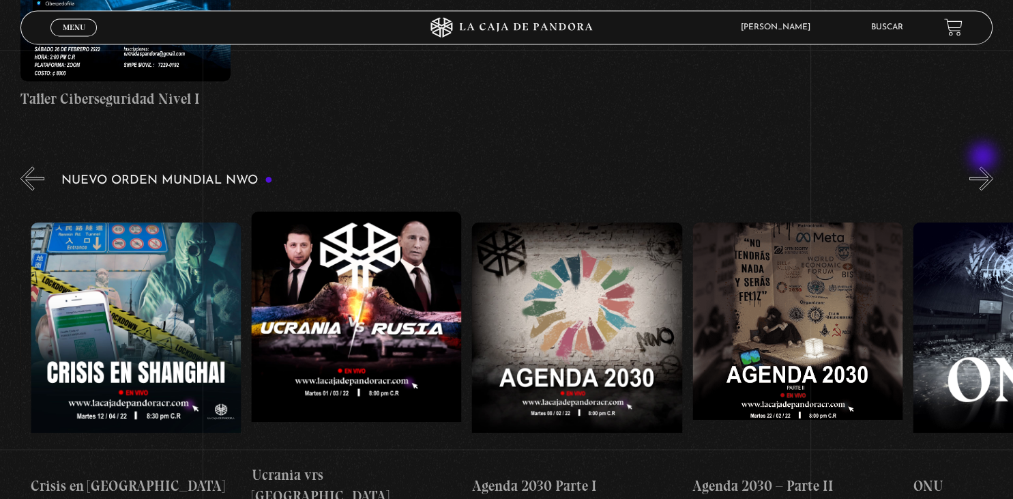
click at [984, 166] on button "»" at bounding box center [981, 178] width 24 height 24
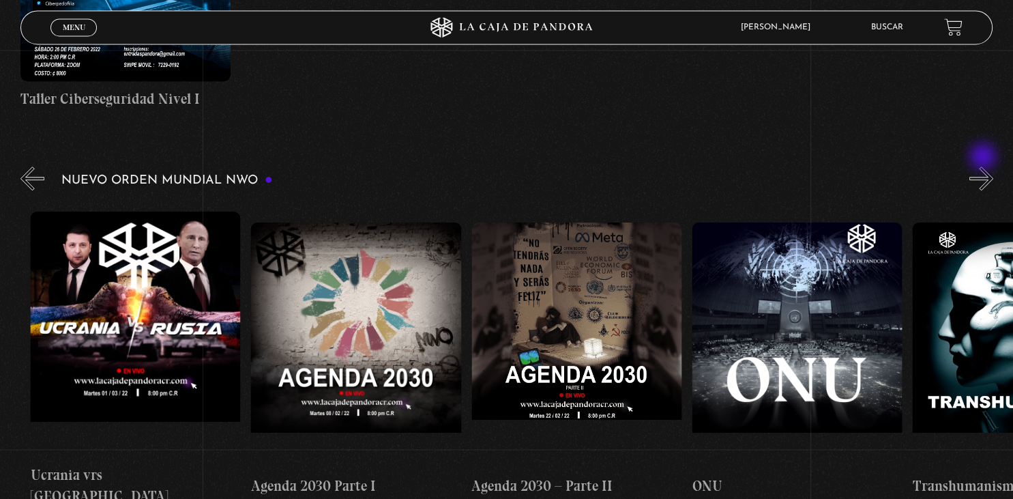
click at [984, 166] on button "»" at bounding box center [981, 178] width 24 height 24
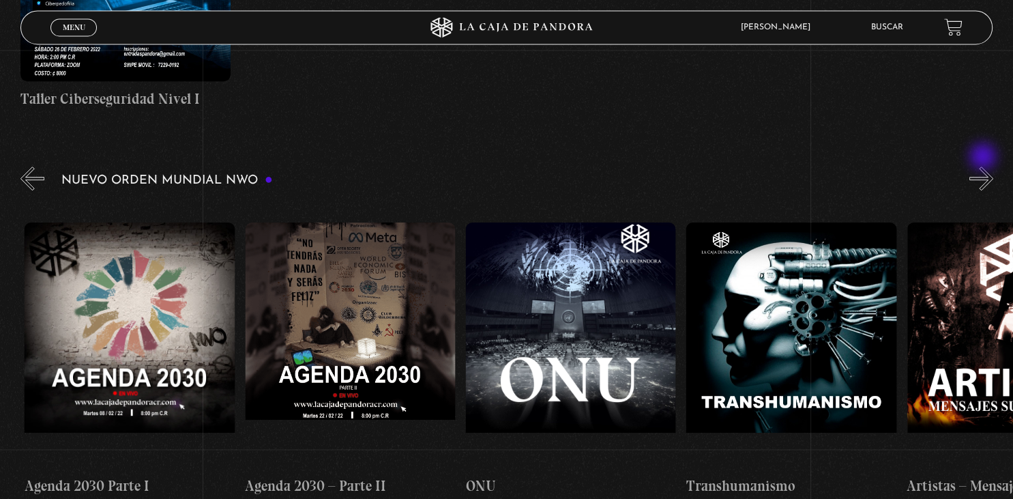
click at [984, 166] on button "»" at bounding box center [981, 178] width 24 height 24
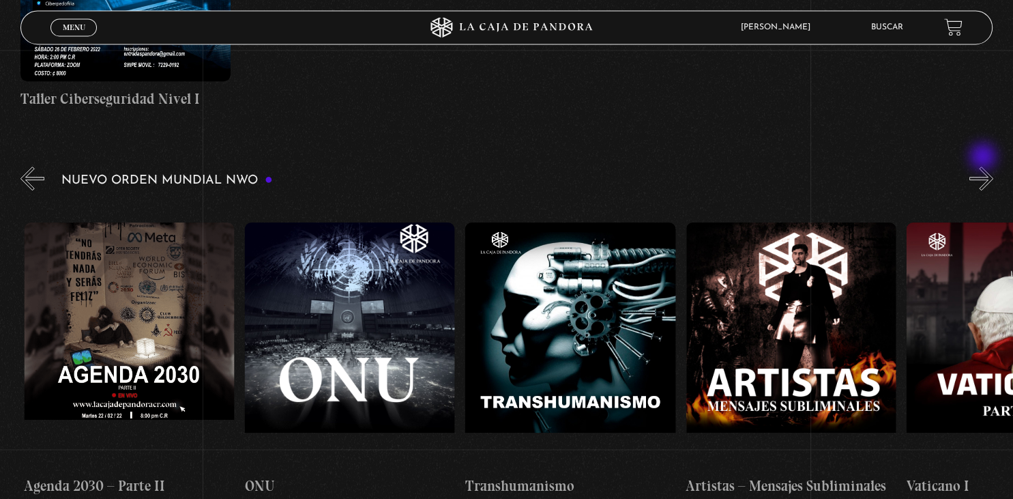
click at [984, 166] on button "»" at bounding box center [981, 178] width 24 height 24
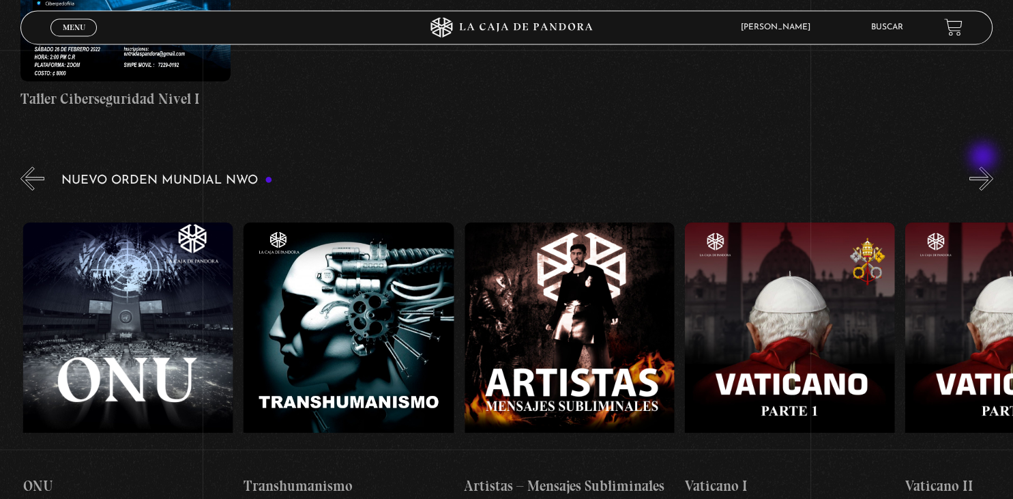
click at [984, 166] on button "»" at bounding box center [981, 178] width 24 height 24
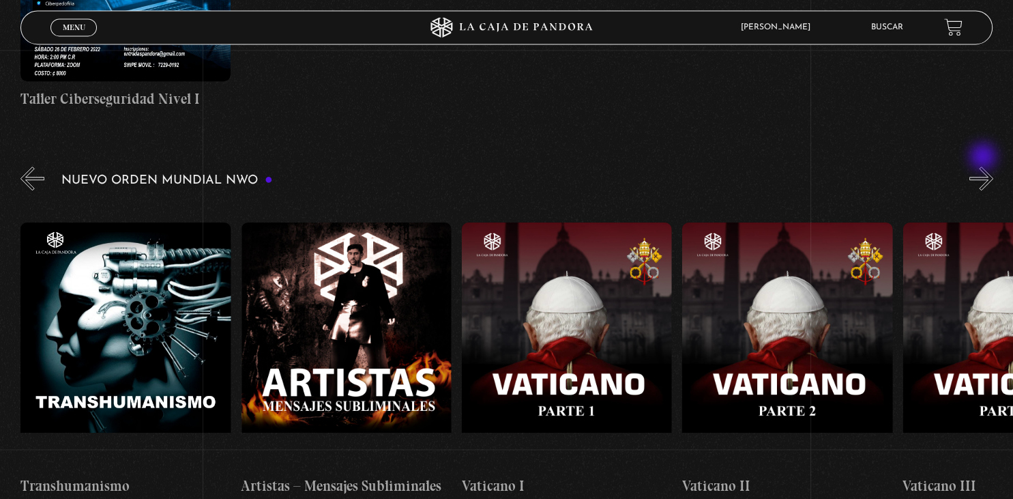
scroll to position [0, 13232]
click at [984, 166] on button "»" at bounding box center [981, 178] width 24 height 24
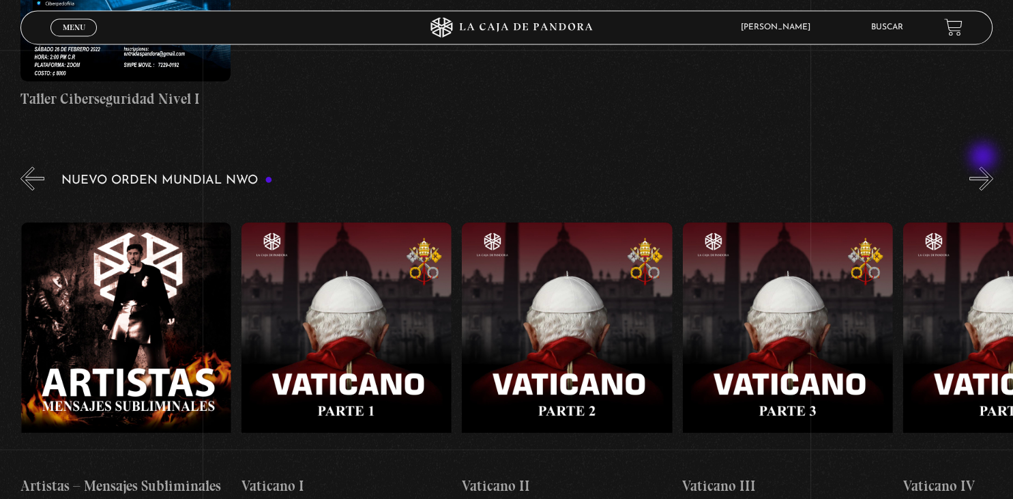
click at [984, 166] on button "»" at bounding box center [981, 178] width 24 height 24
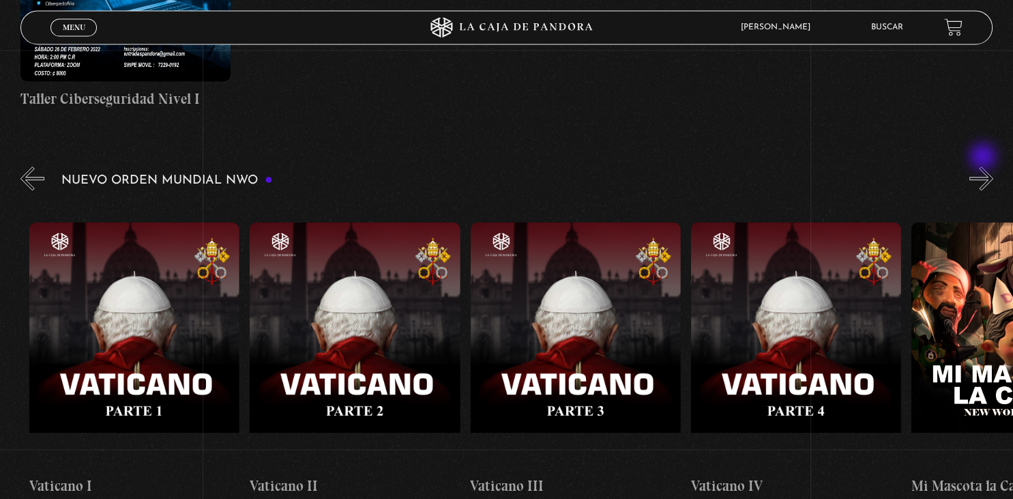
click at [984, 166] on button "»" at bounding box center [981, 178] width 24 height 24
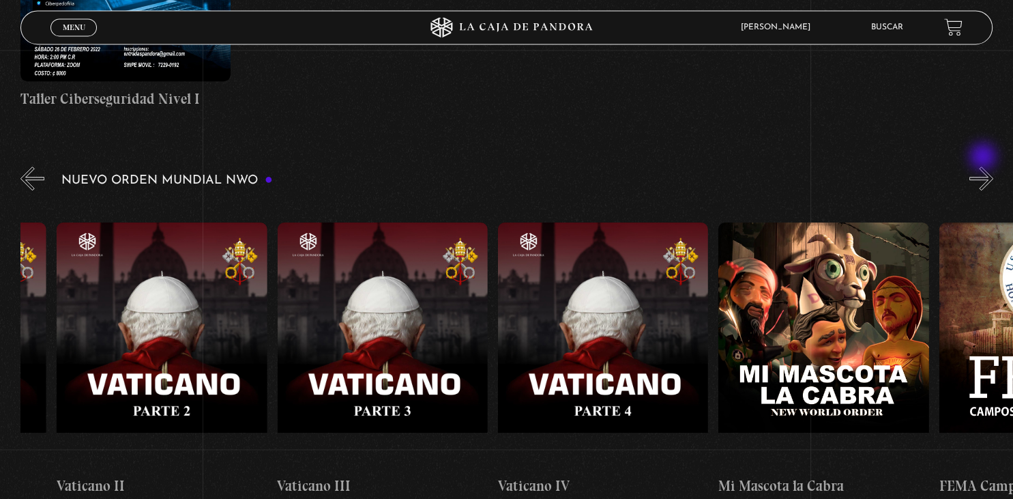
click at [984, 166] on button "»" at bounding box center [981, 178] width 24 height 24
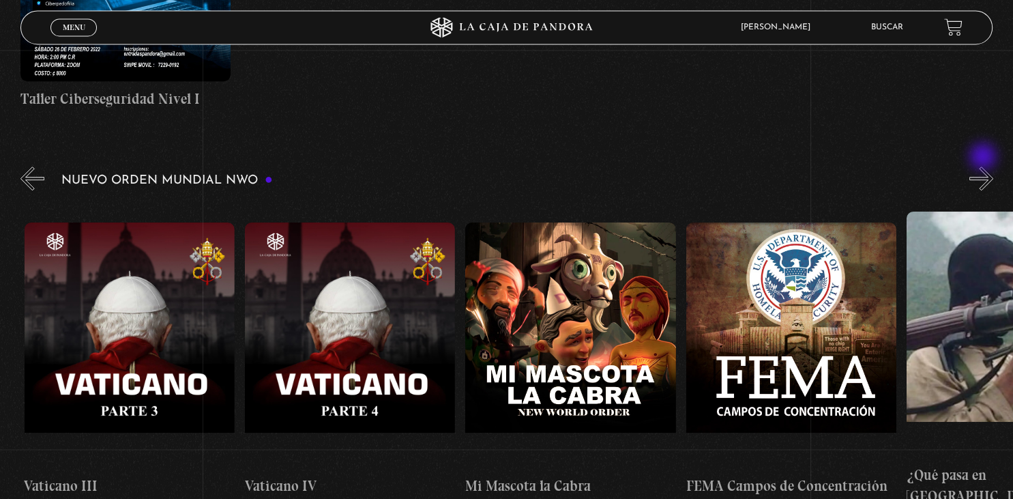
click at [984, 166] on button "»" at bounding box center [981, 178] width 24 height 24
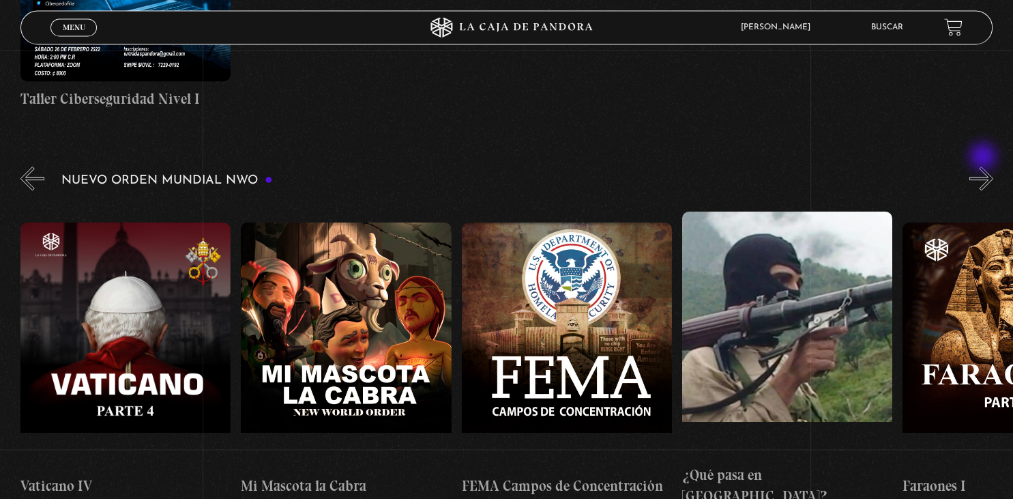
scroll to position [0, 14334]
click at [984, 166] on button "»" at bounding box center [981, 178] width 24 height 24
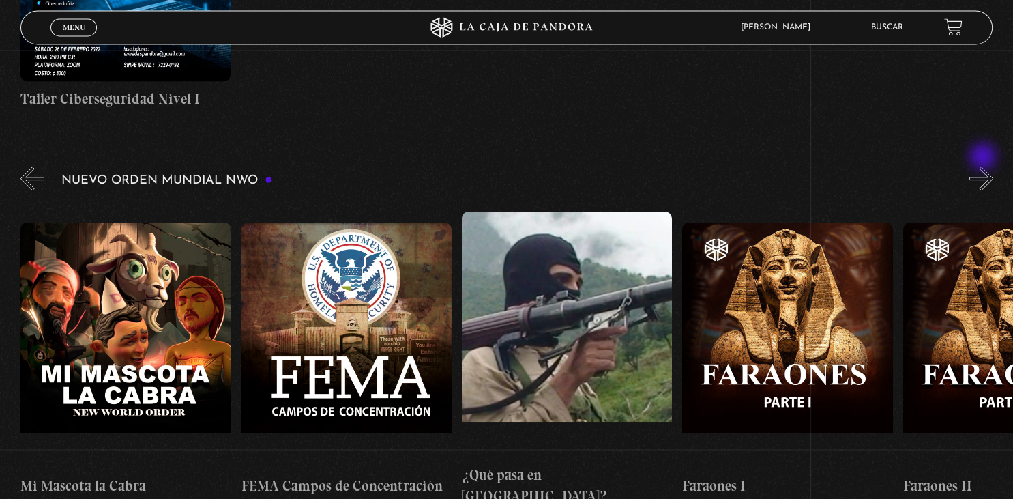
click at [984, 166] on button "»" at bounding box center [981, 178] width 24 height 24
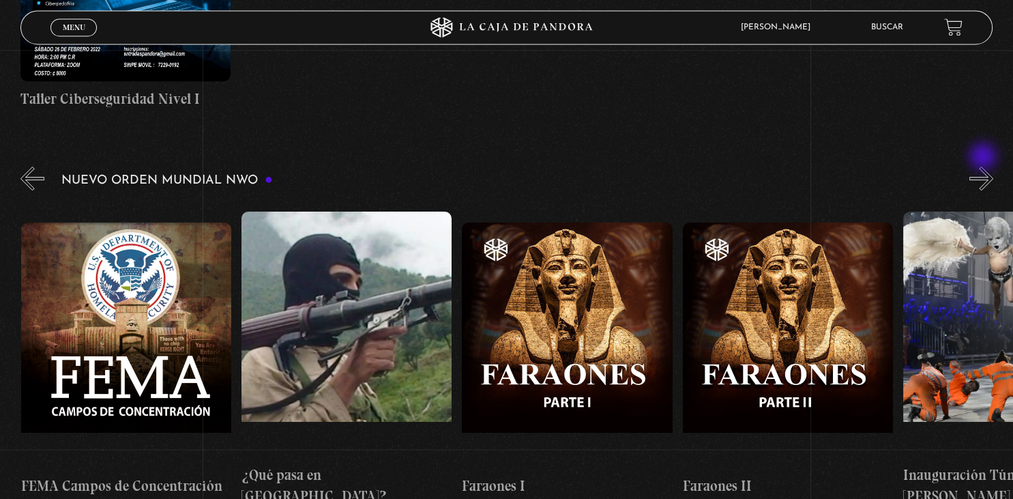
scroll to position [0, 14776]
click at [984, 166] on button "»" at bounding box center [981, 178] width 24 height 24
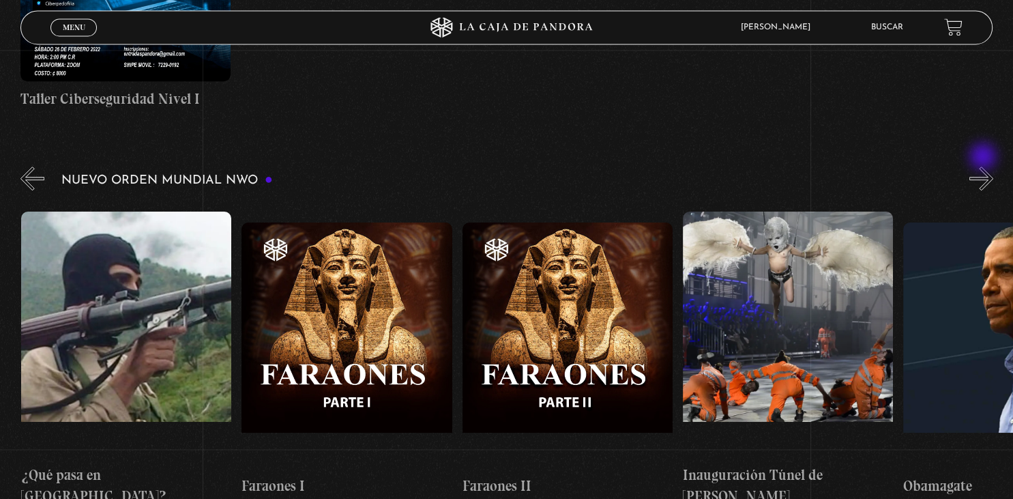
scroll to position [0, 14996]
click at [984, 166] on button "»" at bounding box center [981, 178] width 24 height 24
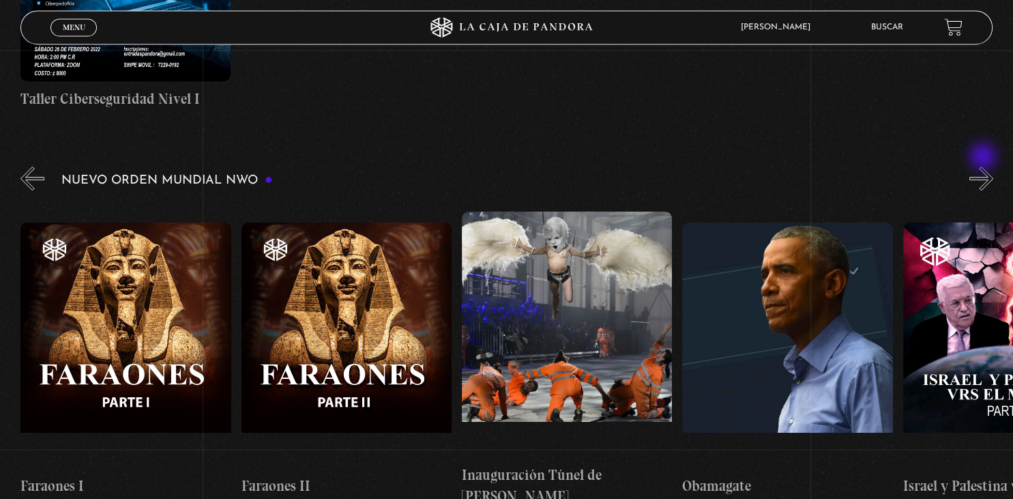
click at [984, 166] on button "»" at bounding box center [981, 178] width 24 height 24
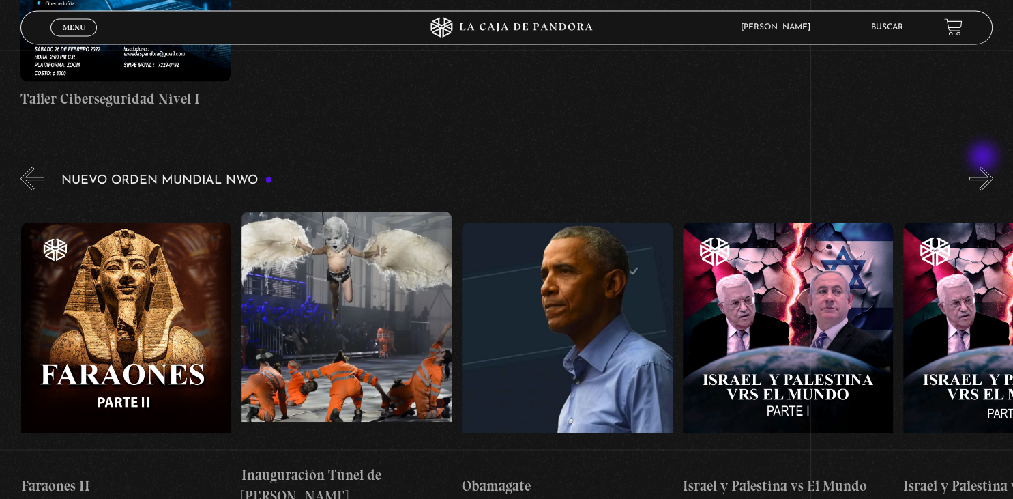
click at [984, 166] on button "»" at bounding box center [981, 178] width 24 height 24
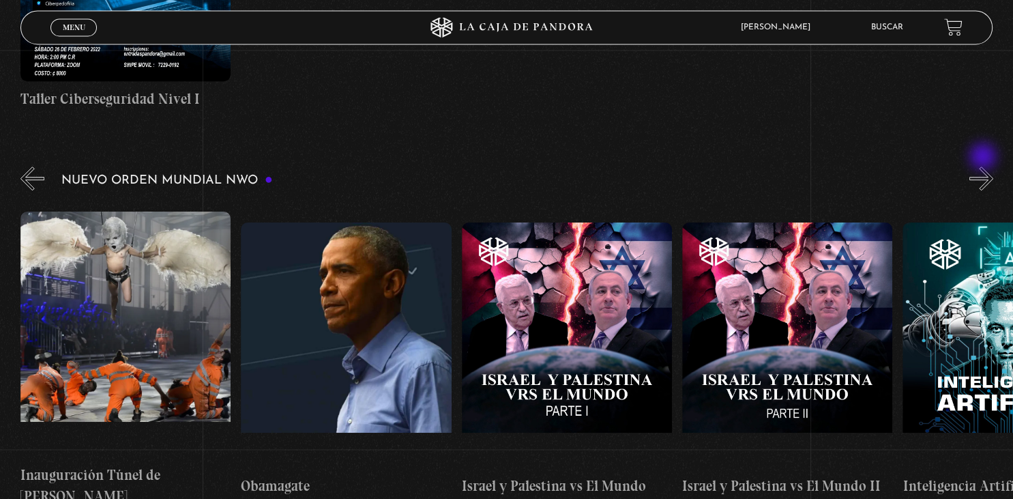
click at [984, 166] on button "»" at bounding box center [981, 178] width 24 height 24
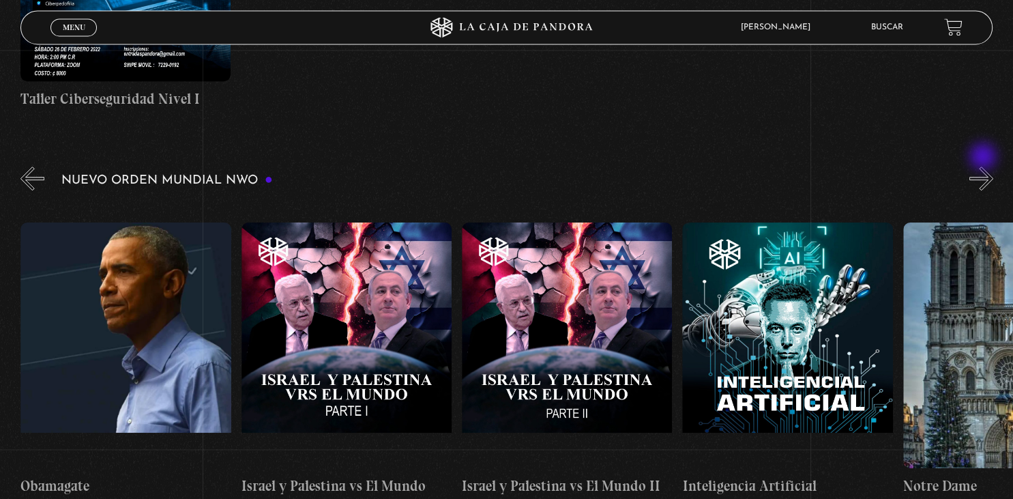
click at [984, 166] on button "»" at bounding box center [981, 178] width 24 height 24
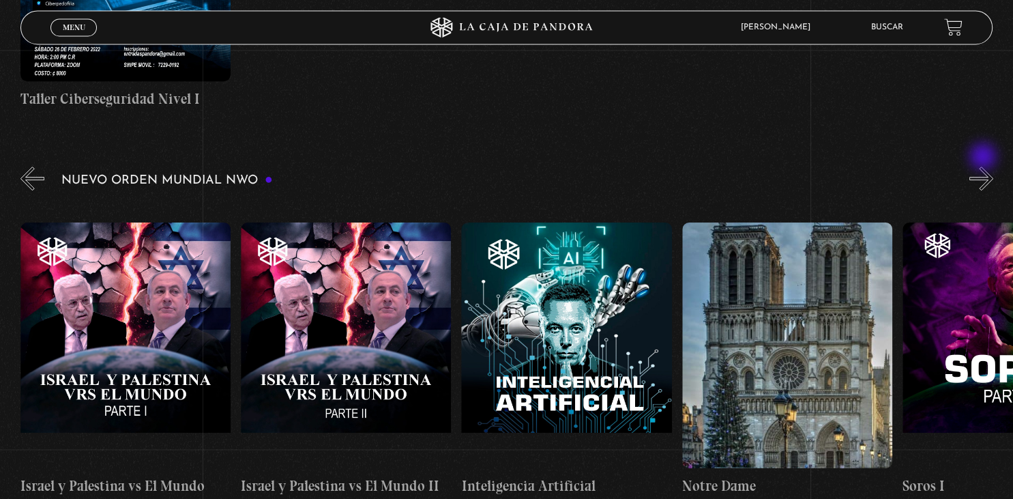
click at [984, 166] on button "»" at bounding box center [981, 178] width 24 height 24
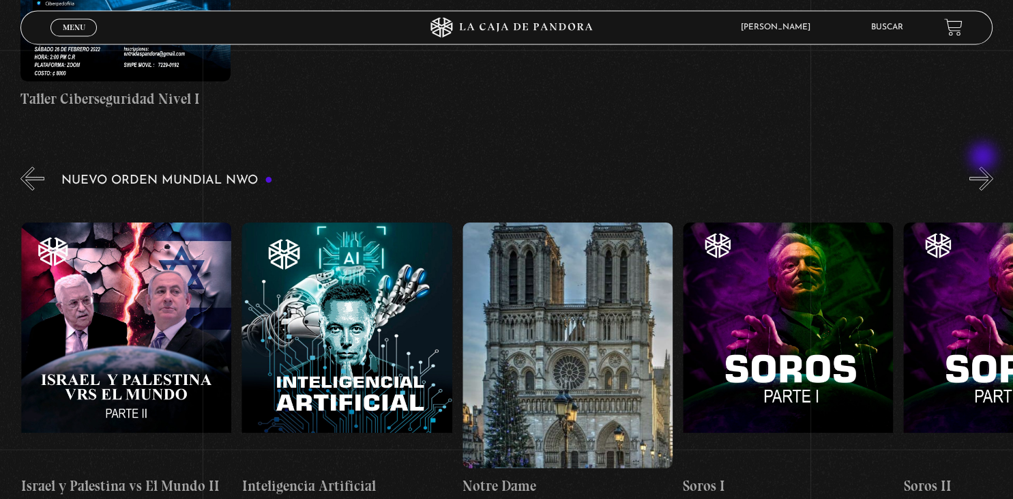
scroll to position [0, 16319]
click at [984, 166] on button "»" at bounding box center [981, 178] width 24 height 24
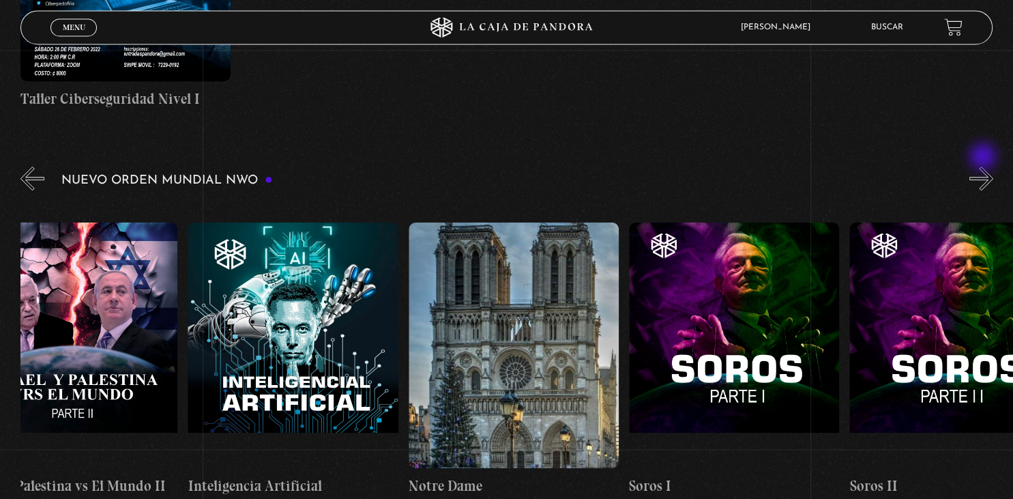
scroll to position [0, 16430]
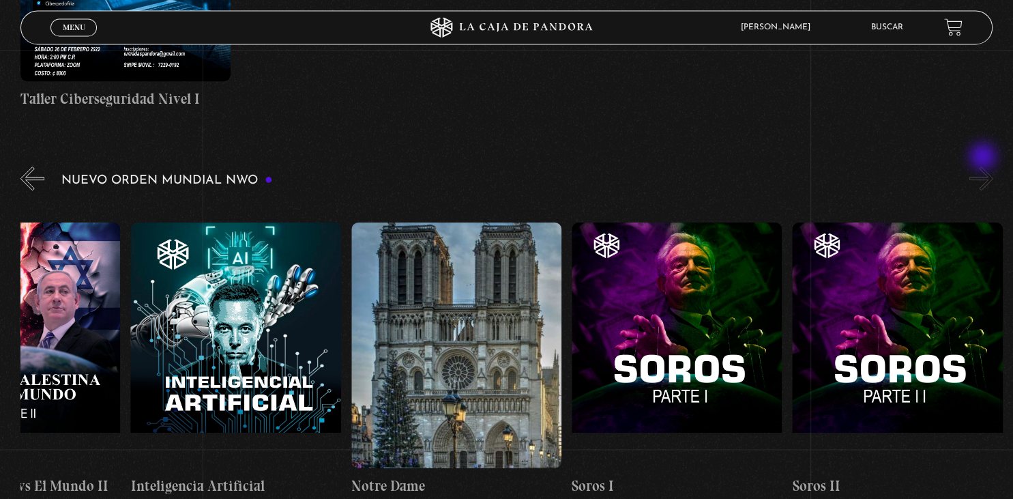
click at [984, 166] on button "»" at bounding box center [981, 178] width 24 height 24
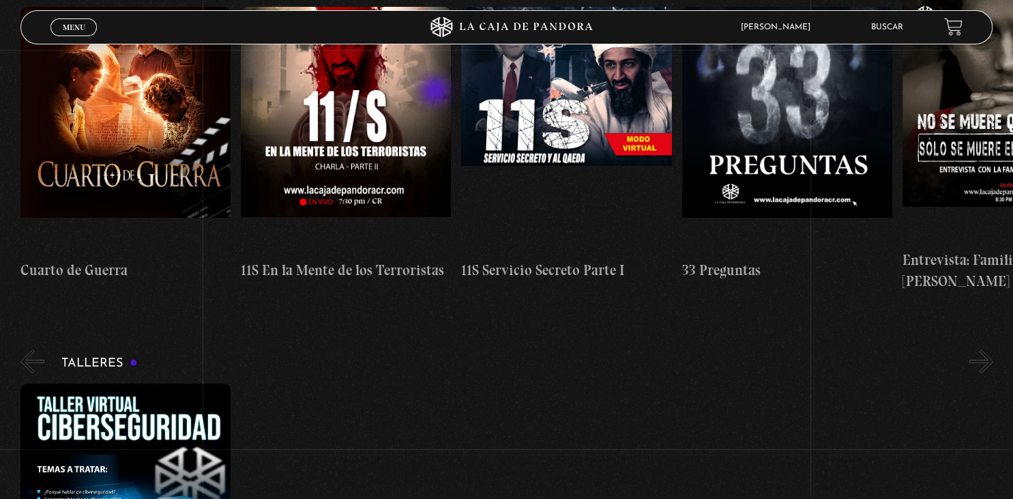
scroll to position [0, 0]
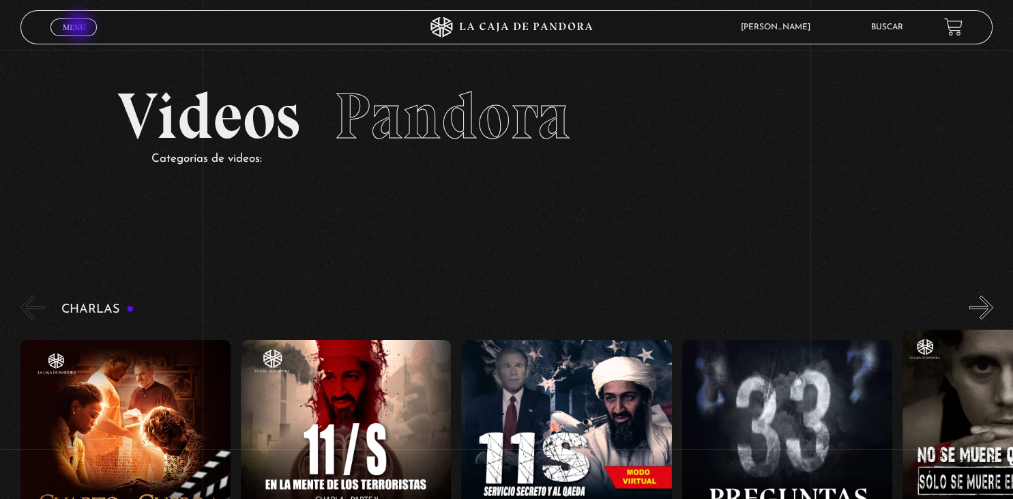
click at [80, 27] on span "Menu" at bounding box center [74, 27] width 23 height 8
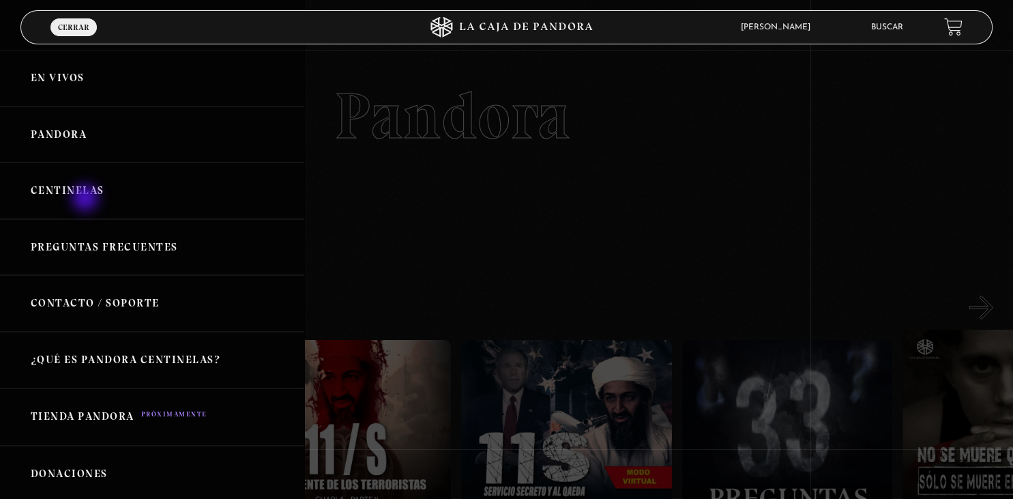
click at [87, 199] on link "Centinelas" at bounding box center [152, 190] width 304 height 57
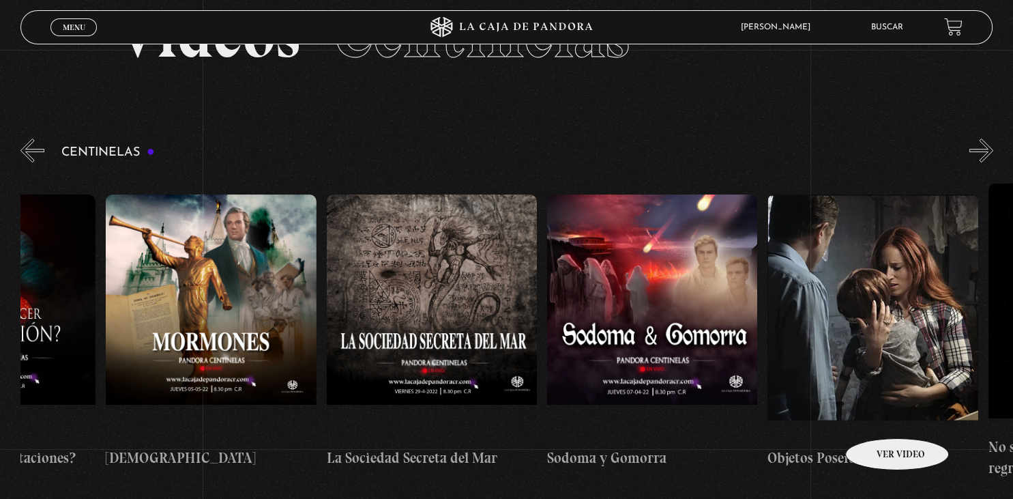
scroll to position [0, 14466]
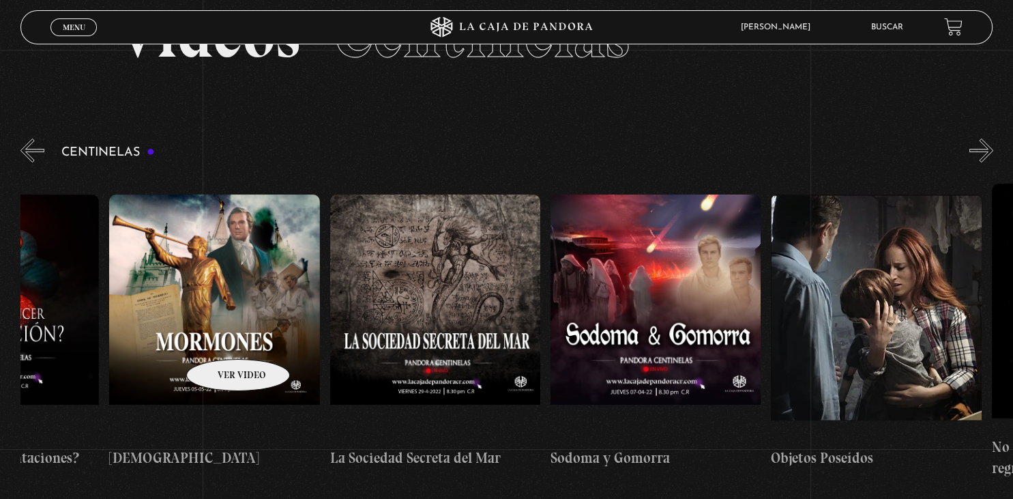
click at [220, 338] on figure at bounding box center [214, 317] width 210 height 246
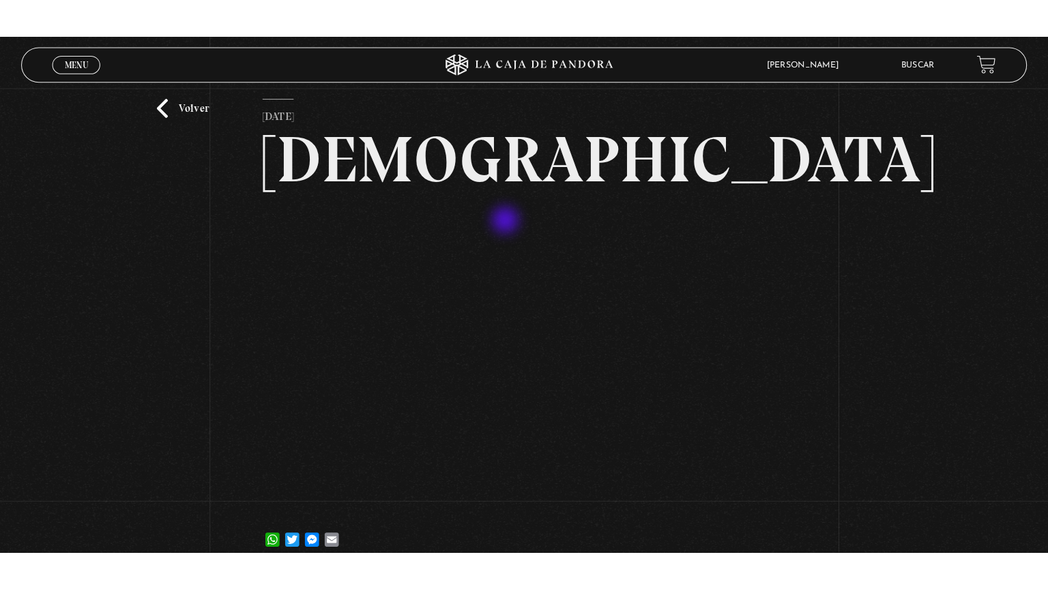
scroll to position [39, 0]
